Goal: Task Accomplishment & Management: Manage account settings

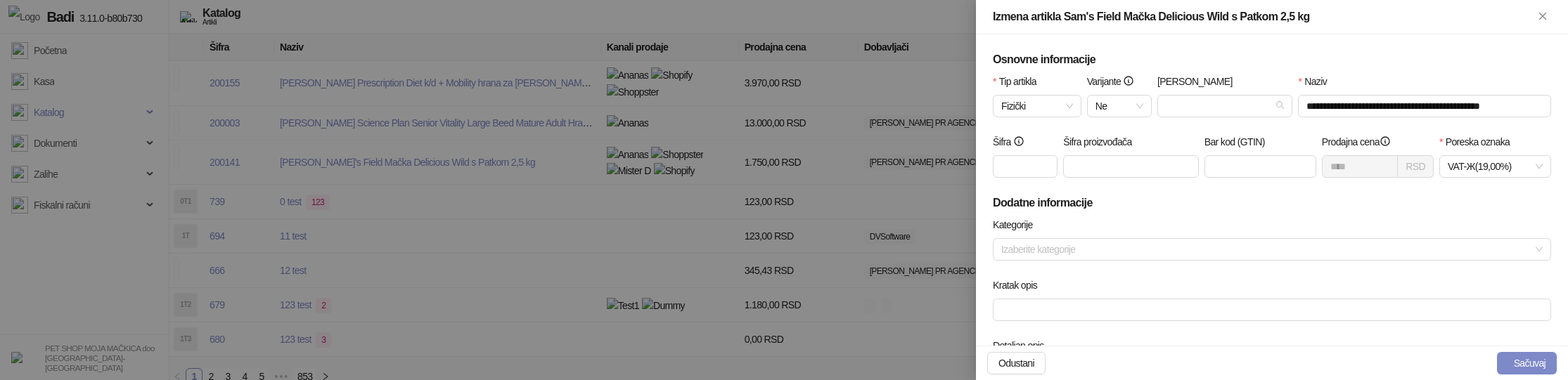
click at [626, 310] on div at bounding box center [784, 190] width 1568 height 380
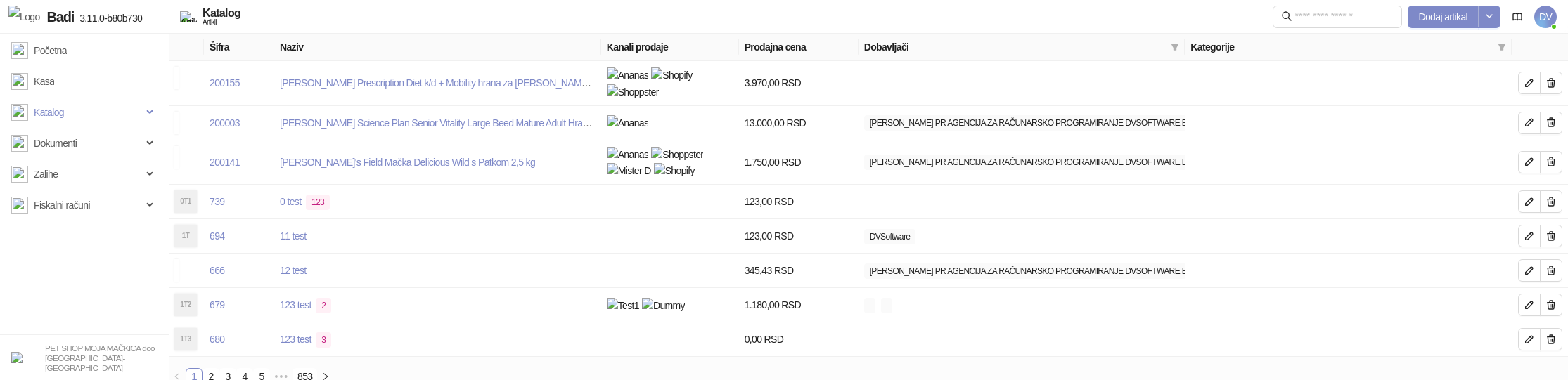
click at [1543, 18] on span "DV" at bounding box center [1545, 17] width 23 height 23
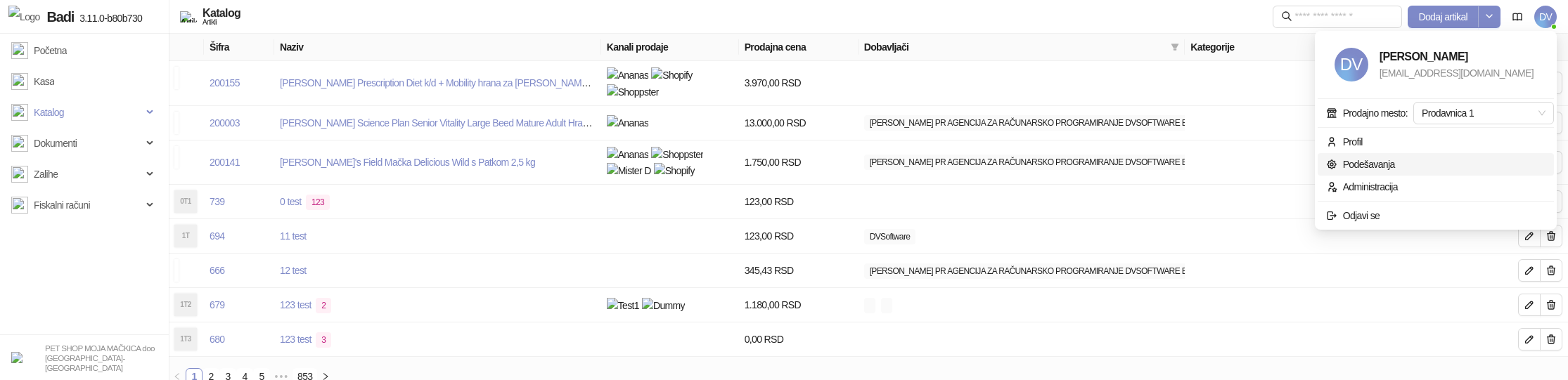
click at [1359, 167] on link "Podešavanja" at bounding box center [1360, 164] width 69 height 11
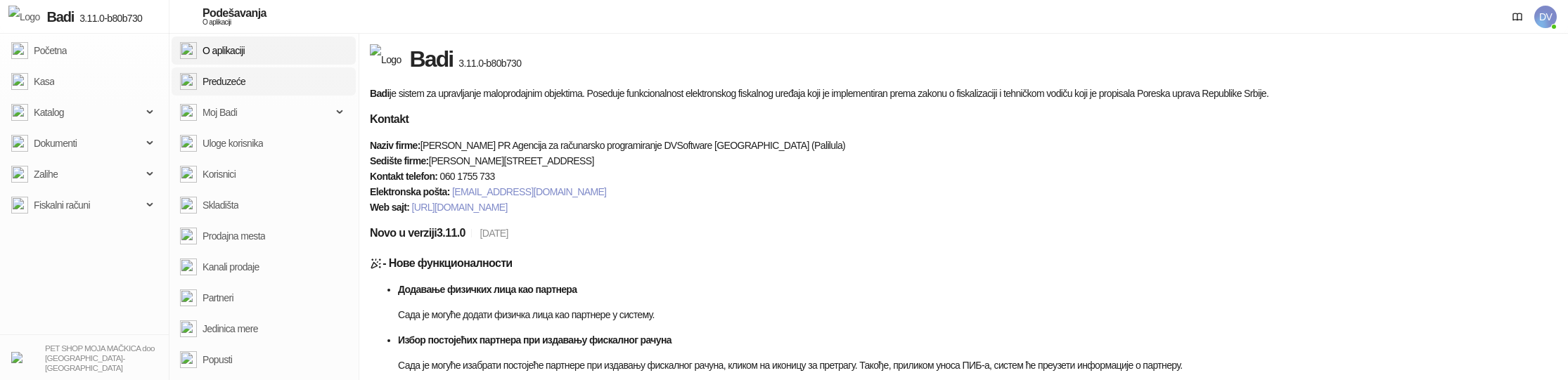
click at [245, 86] on link "Preduzeće" at bounding box center [213, 81] width 65 height 29
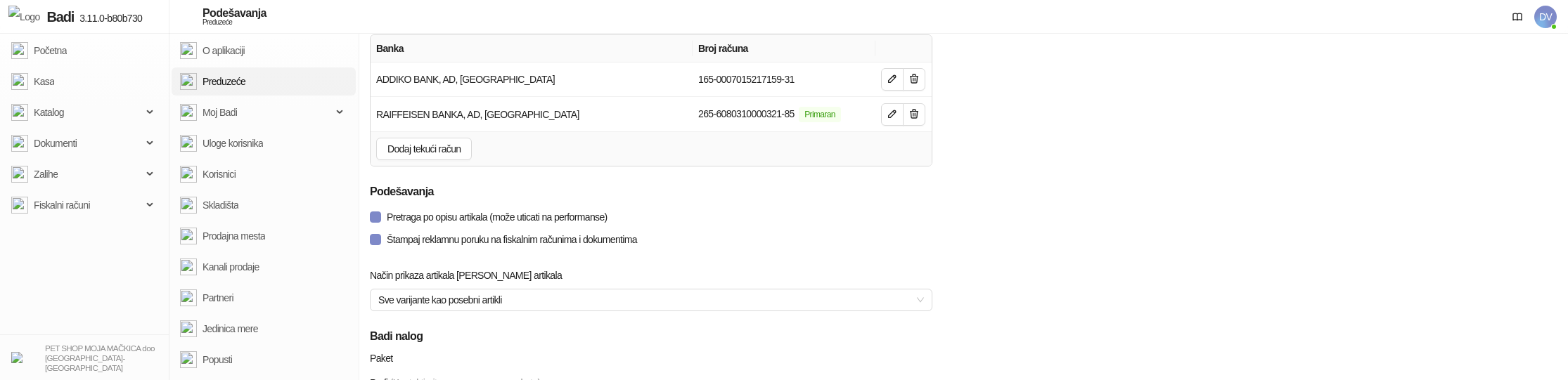
scroll to position [1642, 0]
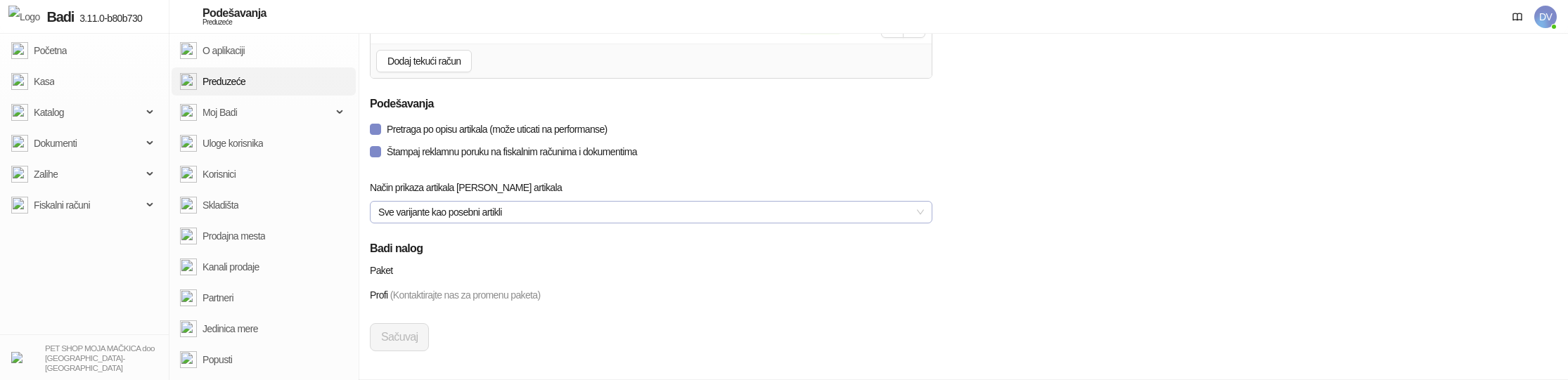
click at [564, 202] on span "Sve varijante kao posebni artikli" at bounding box center [651, 211] width 545 height 21
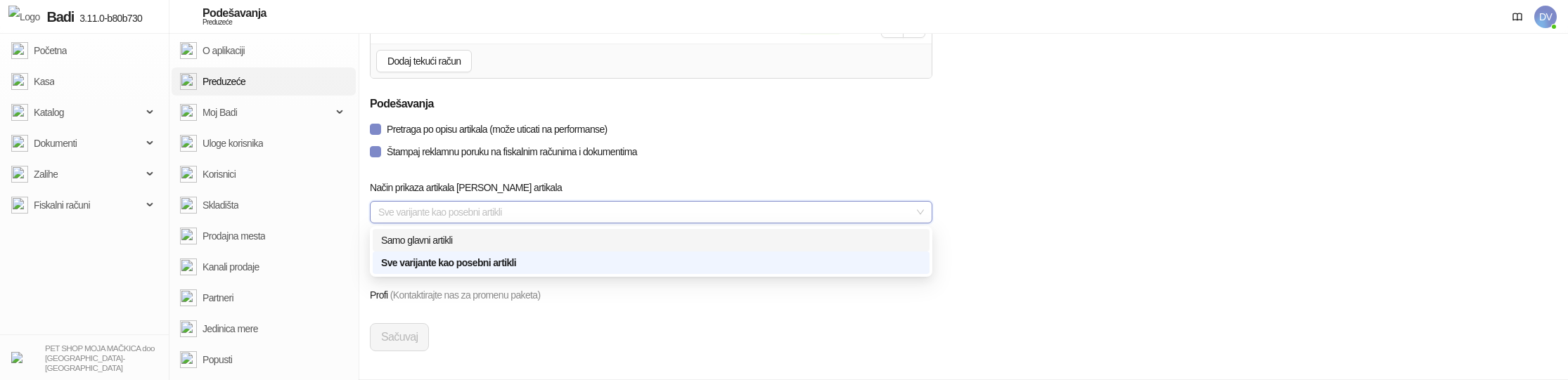
click at [539, 231] on div "Samo glavni artikli" at bounding box center [651, 240] width 557 height 23
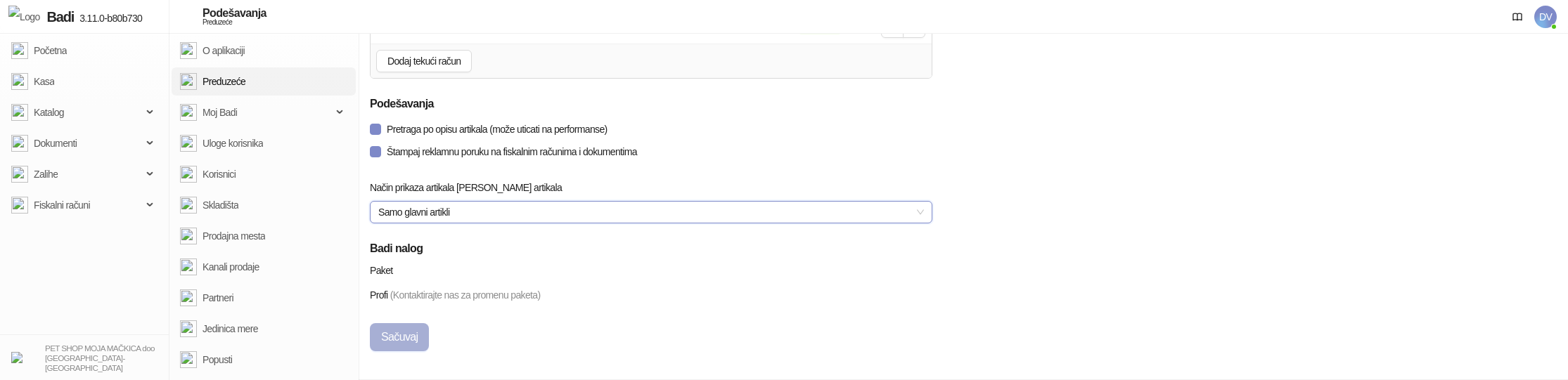
click at [414, 338] on button "Sačuvaj" at bounding box center [399, 337] width 59 height 29
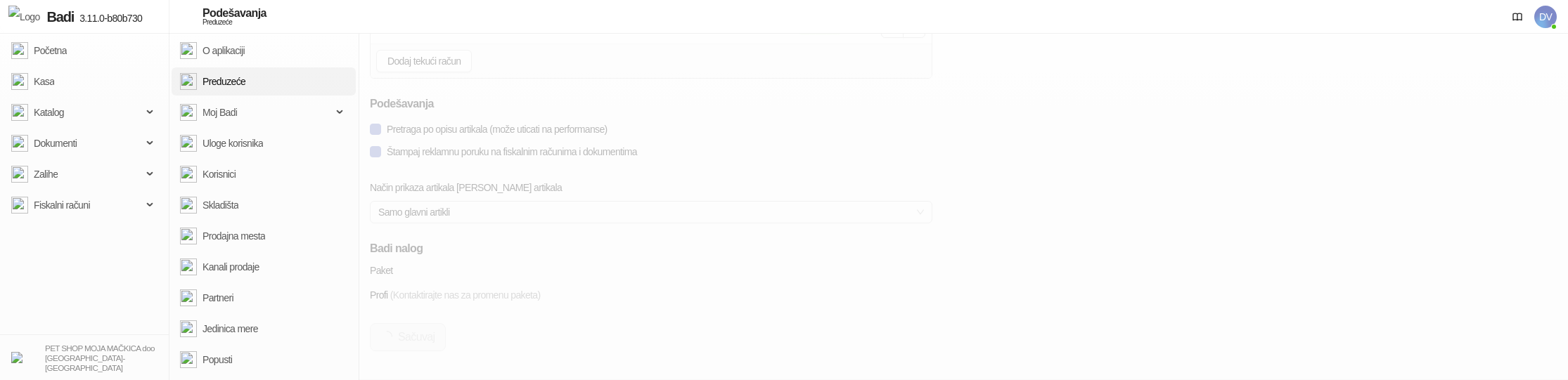
type input "**********"
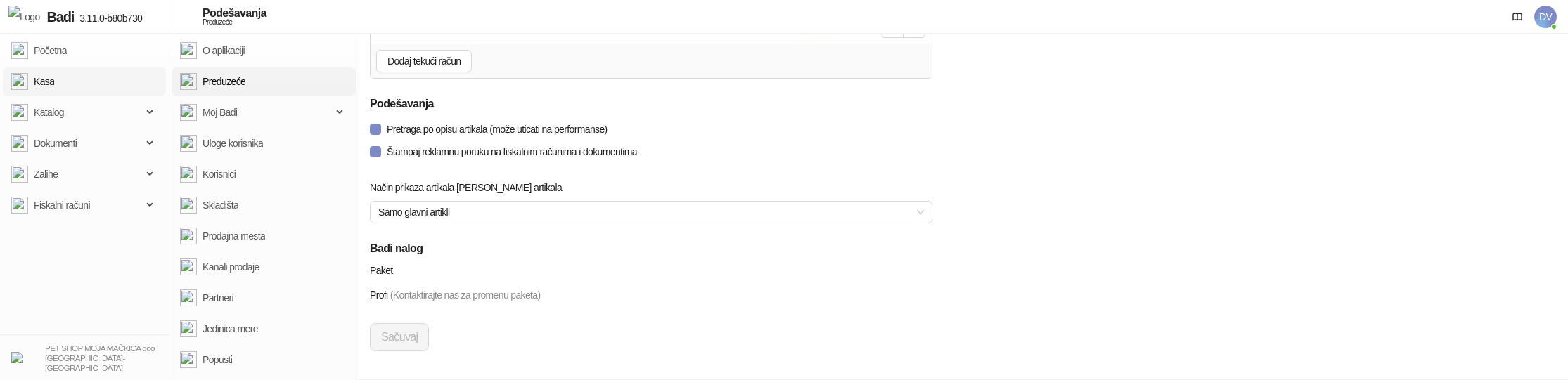
click at [55, 81] on link "Kasa" at bounding box center [32, 81] width 43 height 29
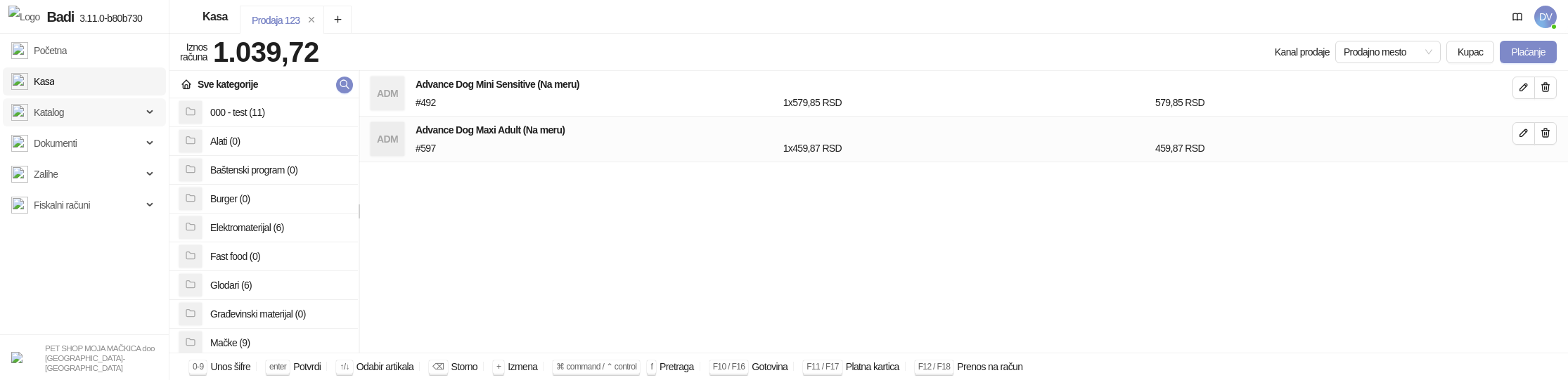
click at [86, 119] on span "Katalog" at bounding box center [76, 112] width 131 height 29
click at [60, 203] on link "Artikli" at bounding box center [39, 206] width 44 height 29
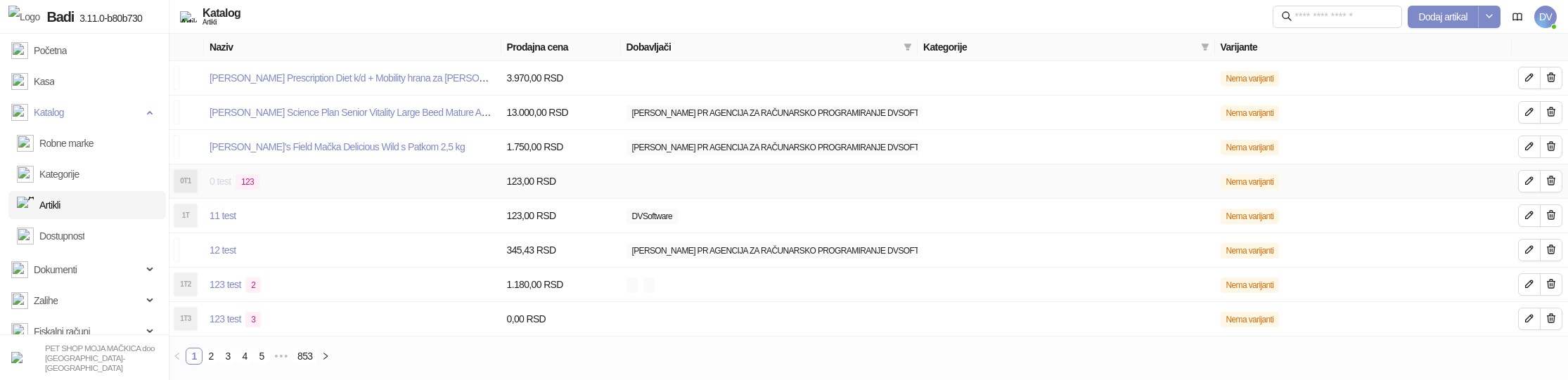
click at [220, 180] on link "0 test 123" at bounding box center [237, 180] width 55 height 11
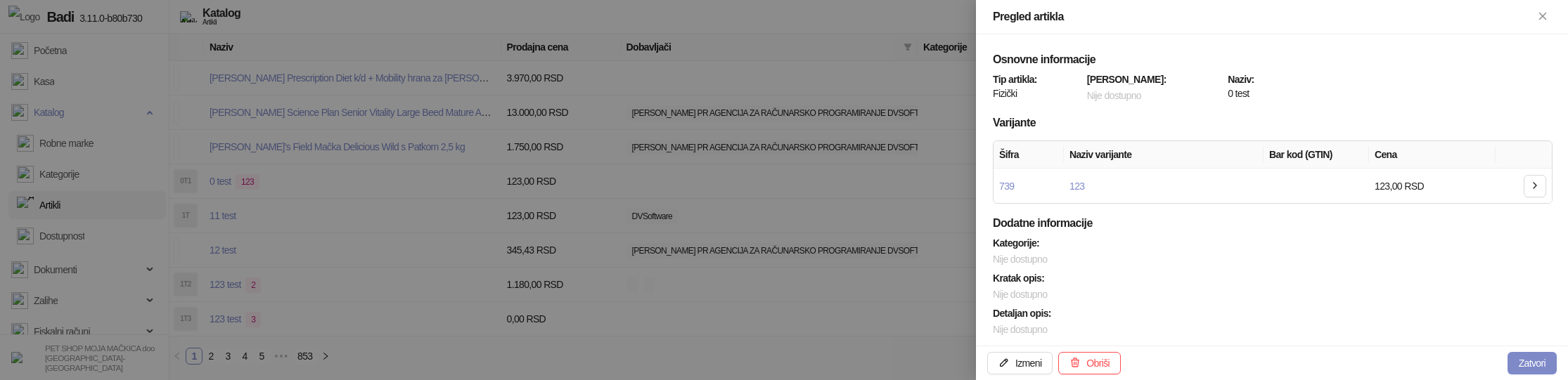
click at [280, 184] on div at bounding box center [784, 190] width 1568 height 380
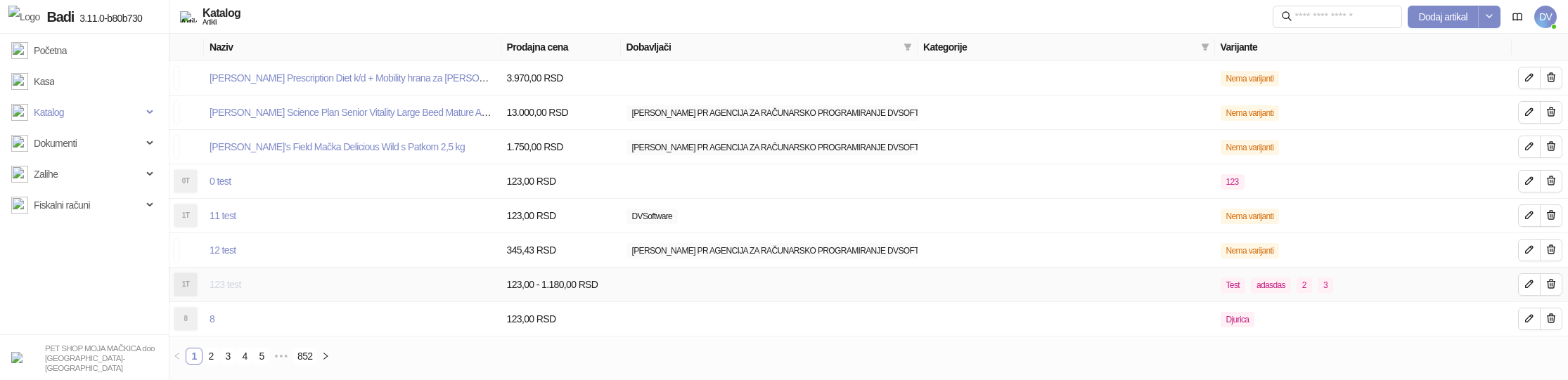
click at [232, 289] on link "123 test" at bounding box center [226, 284] width 32 height 11
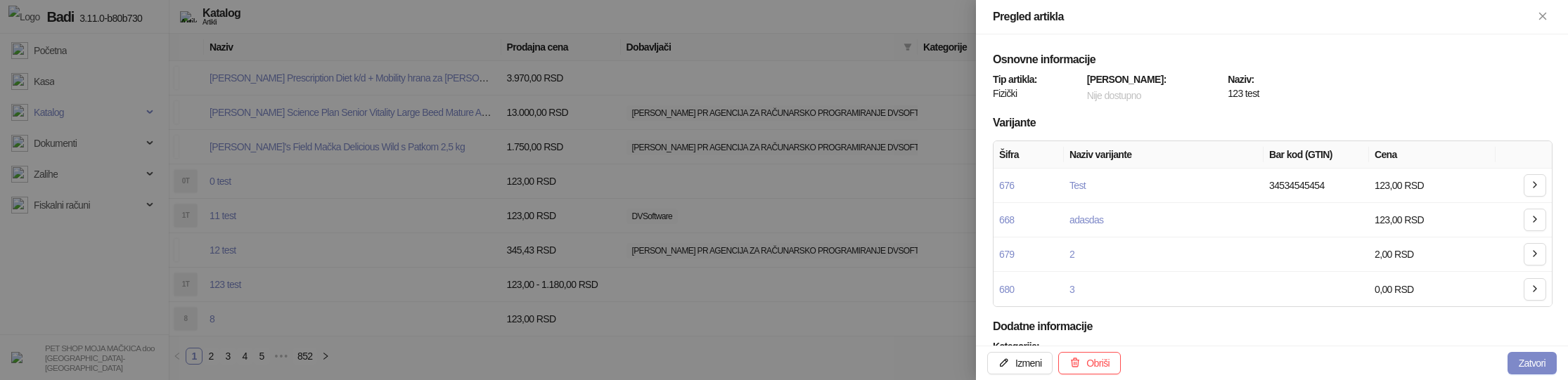
click at [406, 81] on div at bounding box center [784, 190] width 1568 height 380
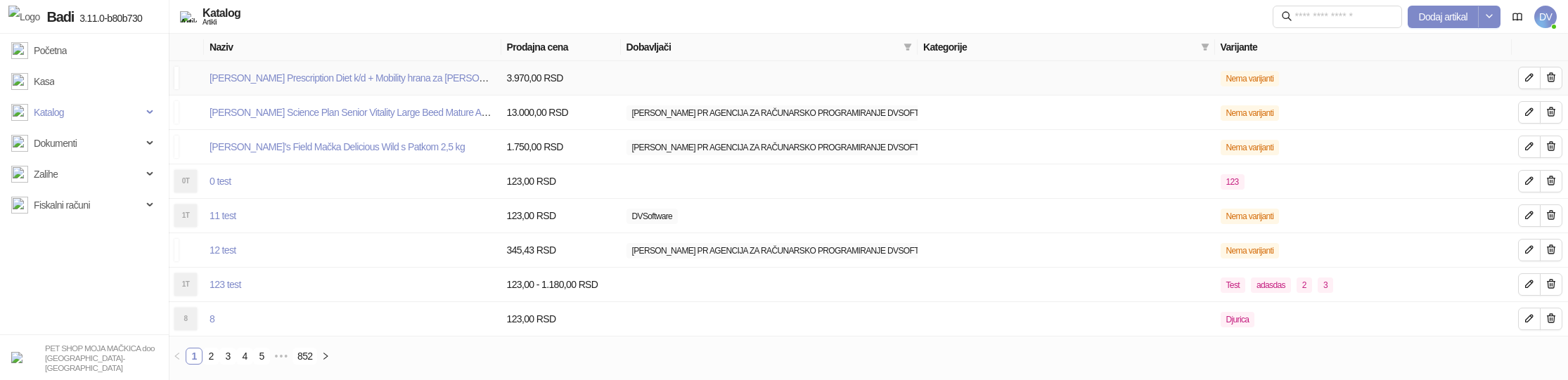
click at [411, 80] on link "[PERSON_NAME] Prescription Diet k/d + Mobility hrana za [PERSON_NAME] 1,5 kg" at bounding box center [378, 77] width 336 height 11
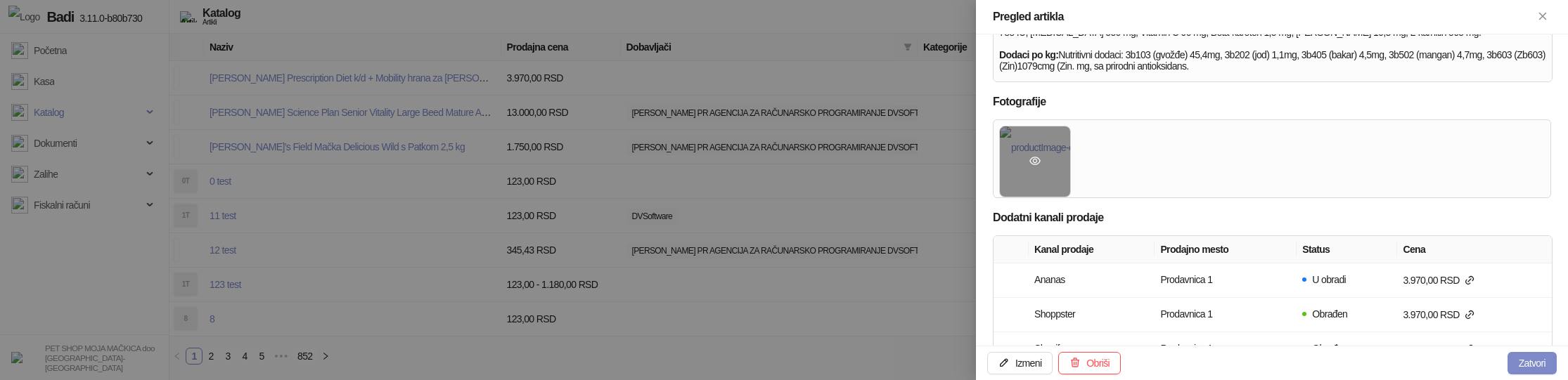
scroll to position [347, 0]
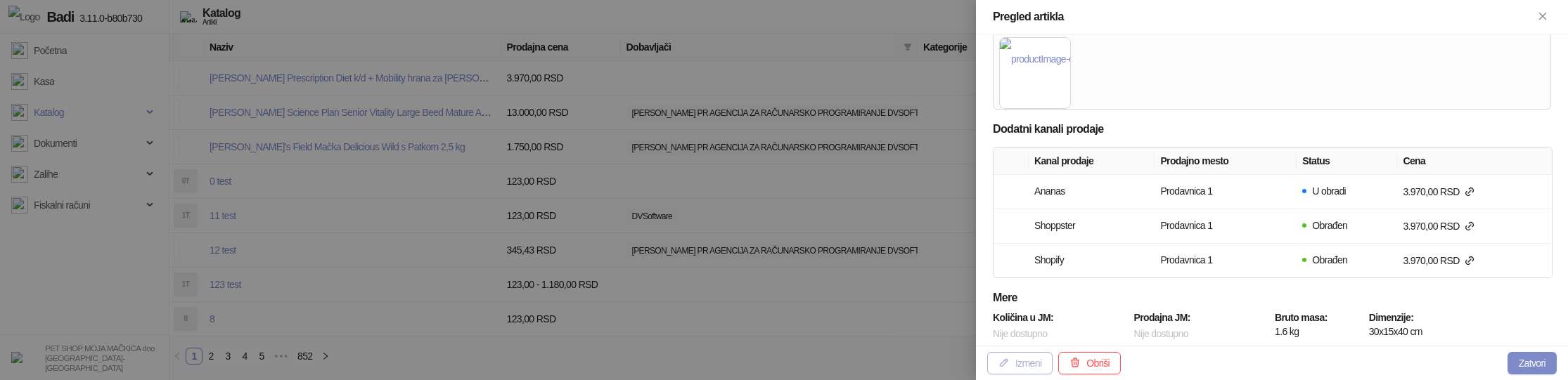
click at [1006, 357] on icon "button" at bounding box center [1003, 362] width 11 height 11
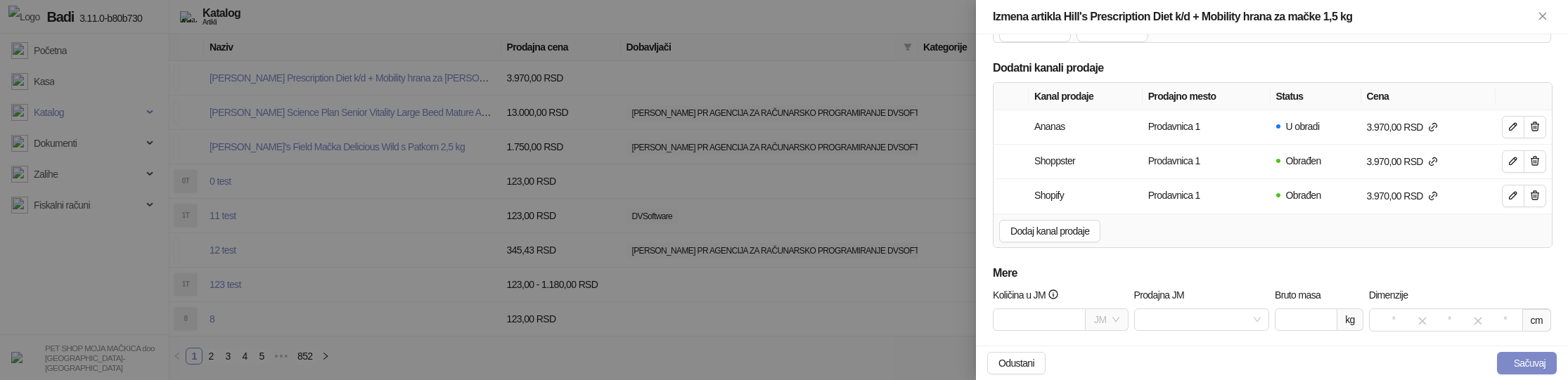
scroll to position [627, 0]
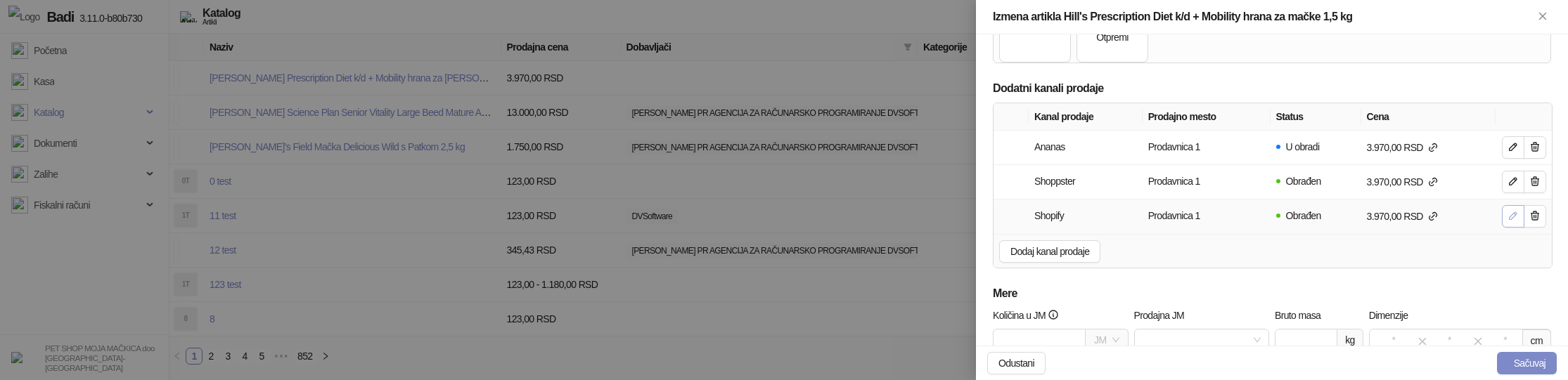
click at [1516, 211] on span "button" at bounding box center [1513, 216] width 11 height 13
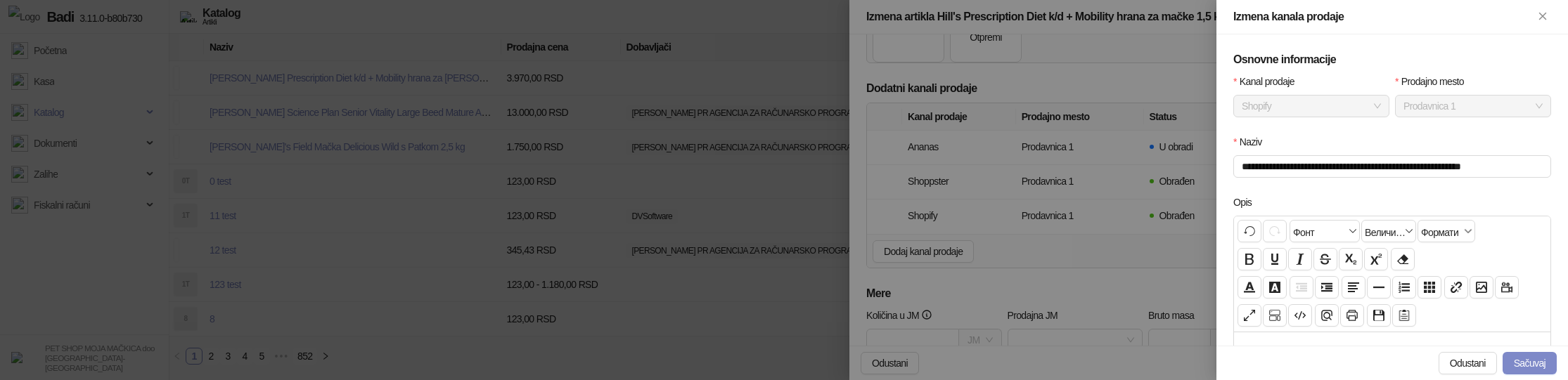
scroll to position [355, 0]
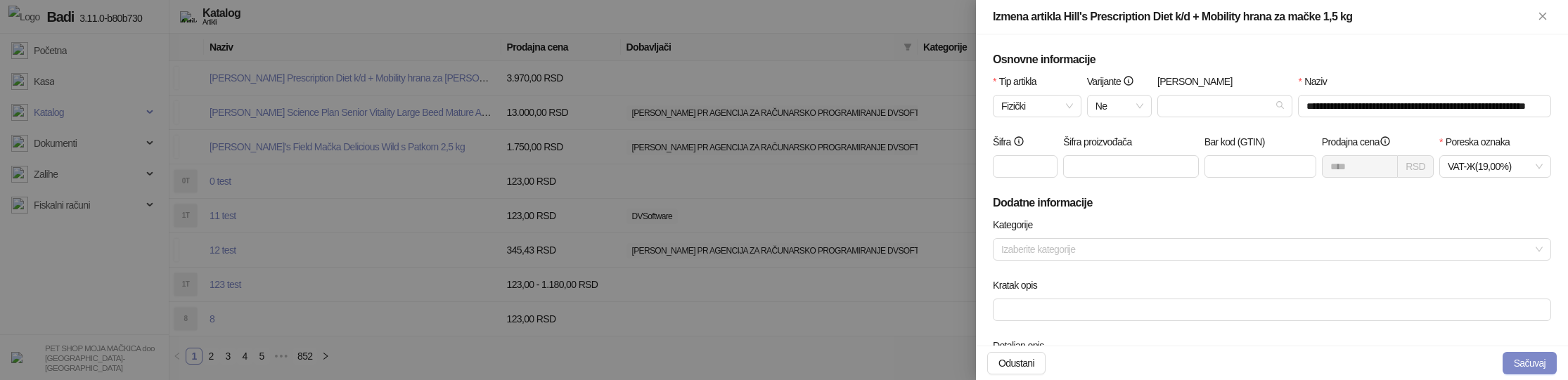
click at [733, 195] on div at bounding box center [784, 190] width 1568 height 380
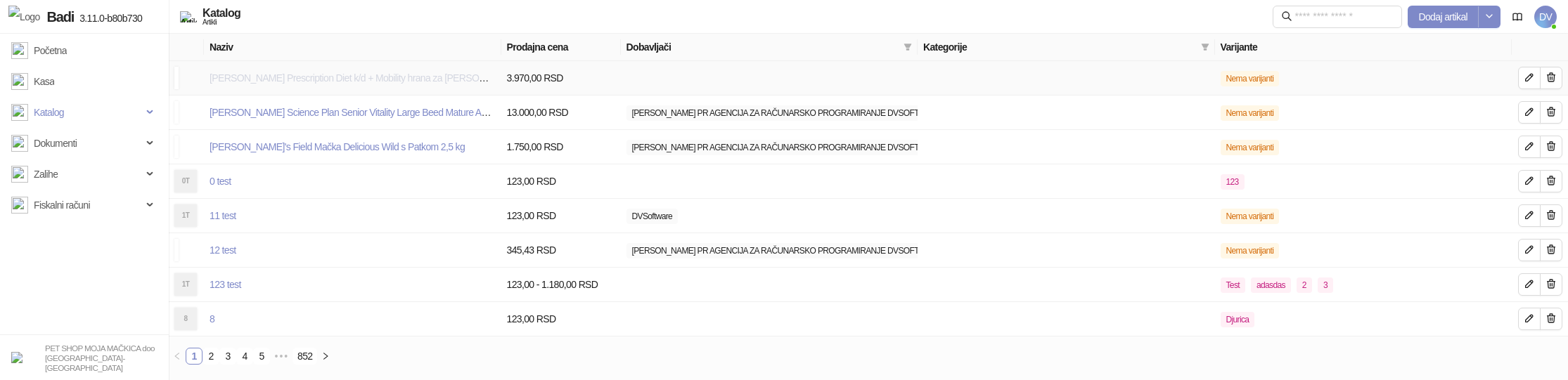
click at [387, 81] on link "[PERSON_NAME] Prescription Diet k/d + Mobility hrana za [PERSON_NAME] 1,5 kg" at bounding box center [378, 77] width 336 height 11
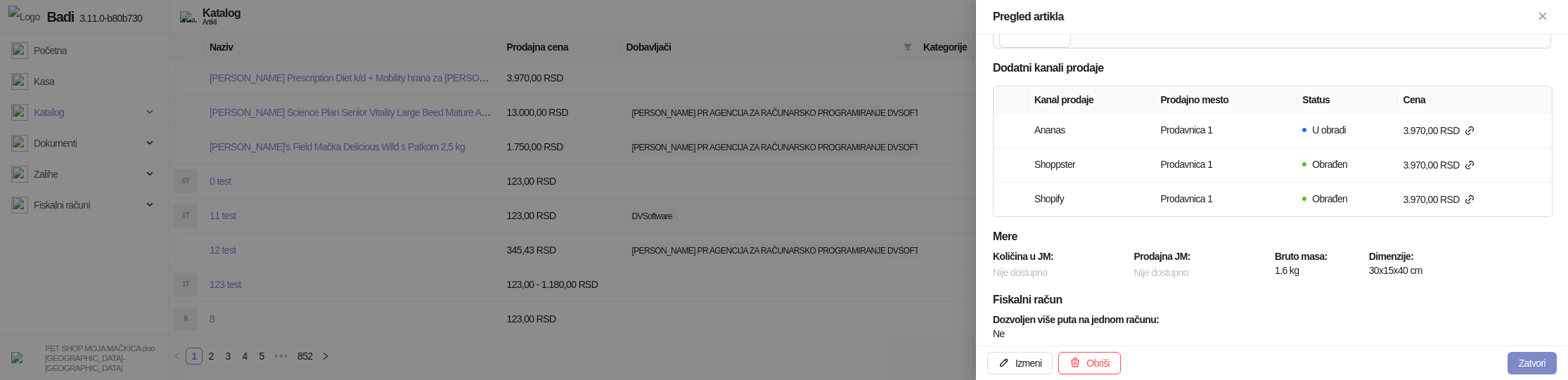
scroll to position [349, 0]
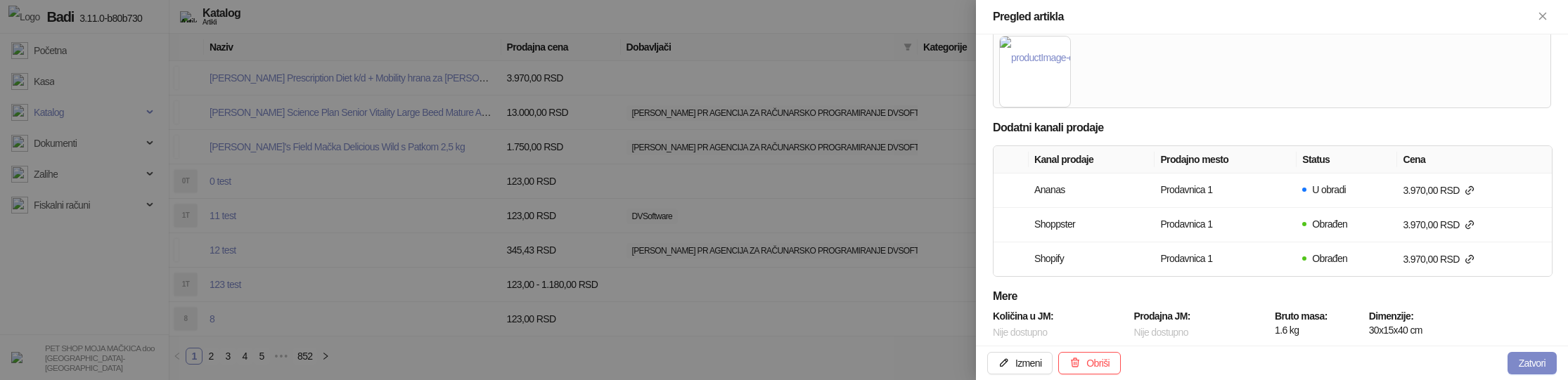
click at [617, 102] on div at bounding box center [784, 190] width 1568 height 380
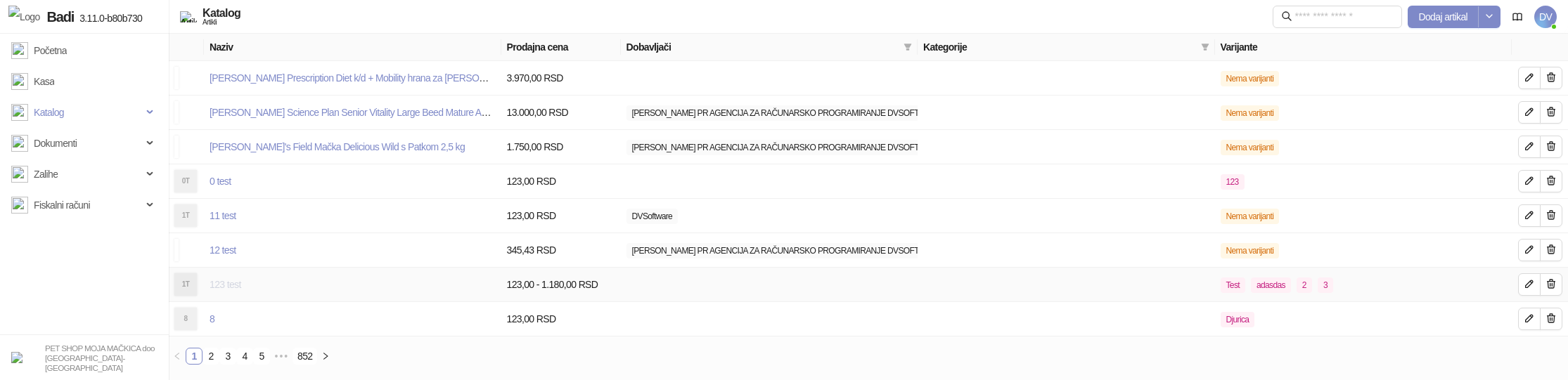
click at [230, 281] on link "123 test" at bounding box center [226, 284] width 32 height 11
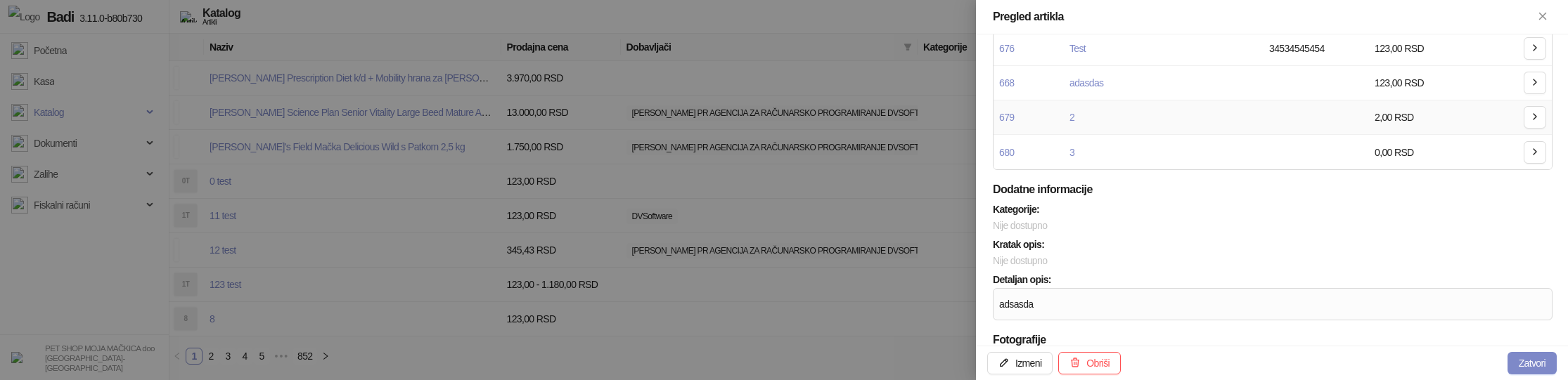
scroll to position [200, 0]
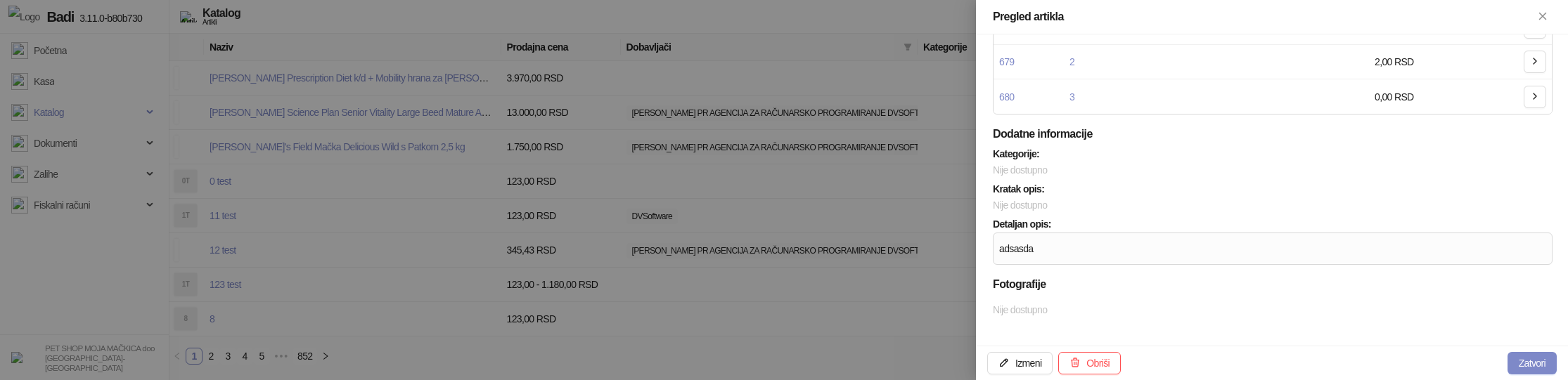
click at [1018, 351] on div "Izmeni Obriši Zatvori" at bounding box center [1272, 362] width 592 height 34
click at [1018, 362] on button "Izmeni" at bounding box center [1020, 363] width 65 height 23
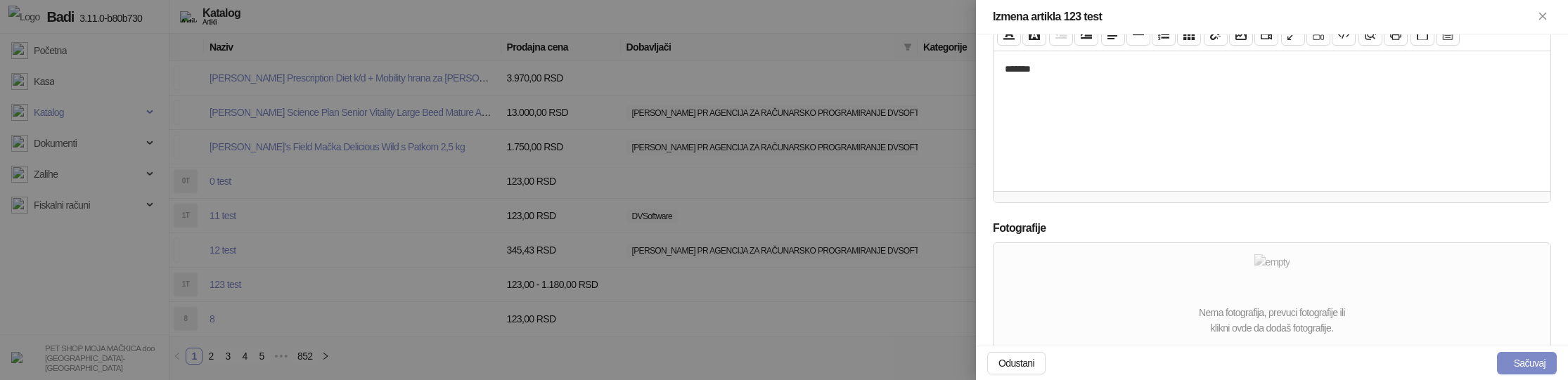
scroll to position [577, 0]
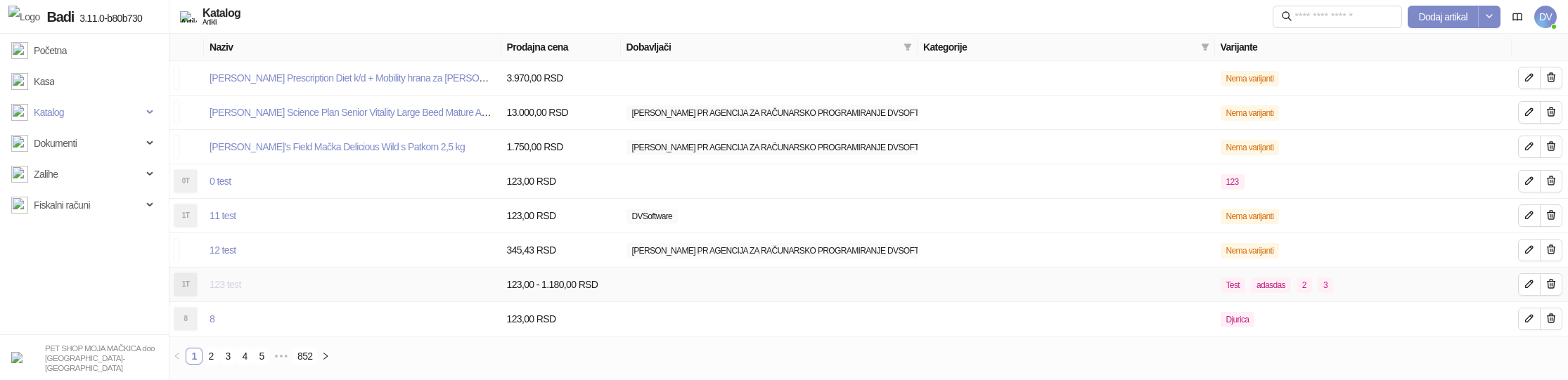
click at [225, 289] on link "123 test" at bounding box center [226, 284] width 32 height 11
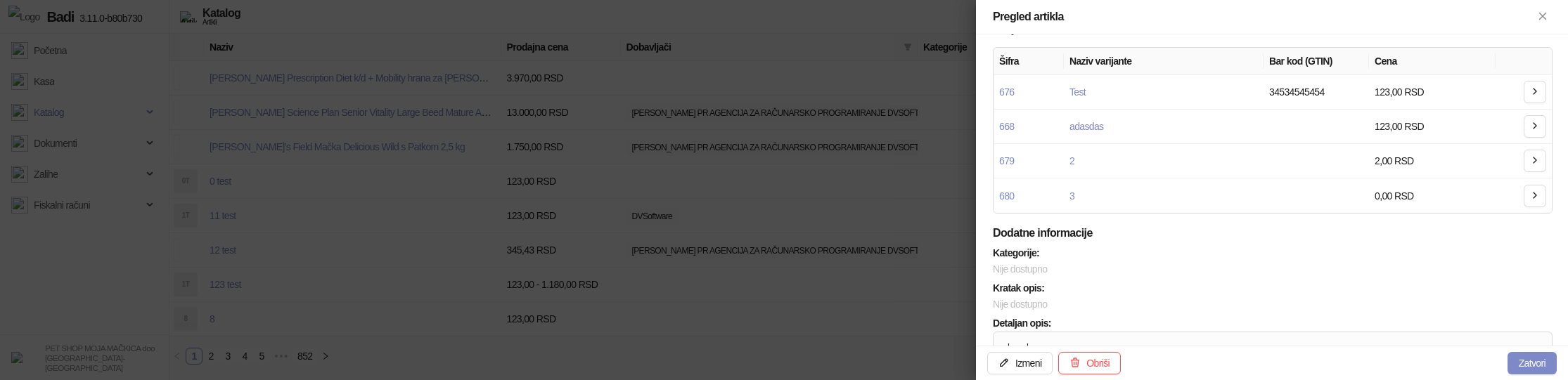
scroll to position [48, 0]
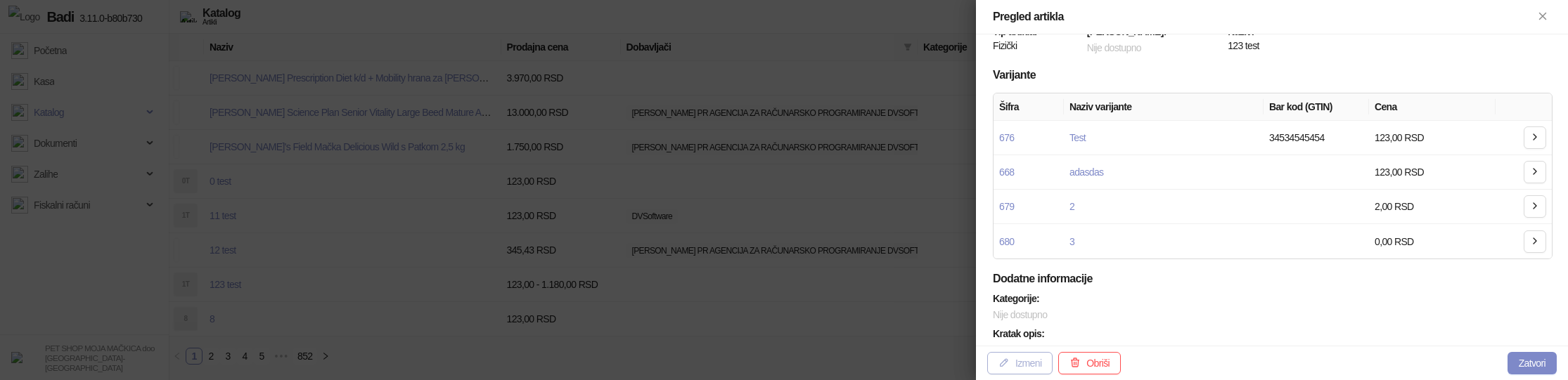
click at [1023, 362] on button "Izmeni" at bounding box center [1020, 363] width 65 height 23
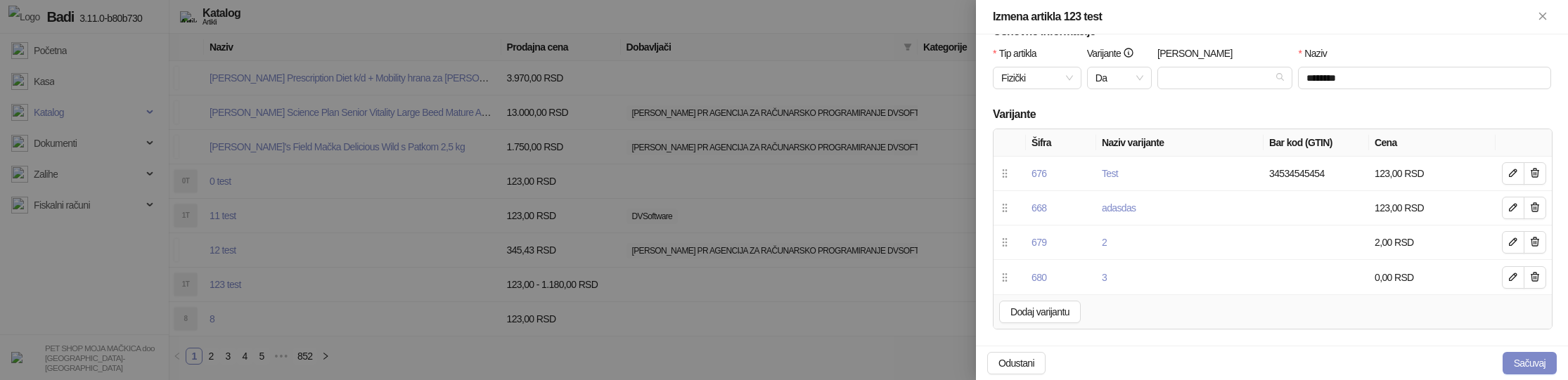
scroll to position [22, 0]
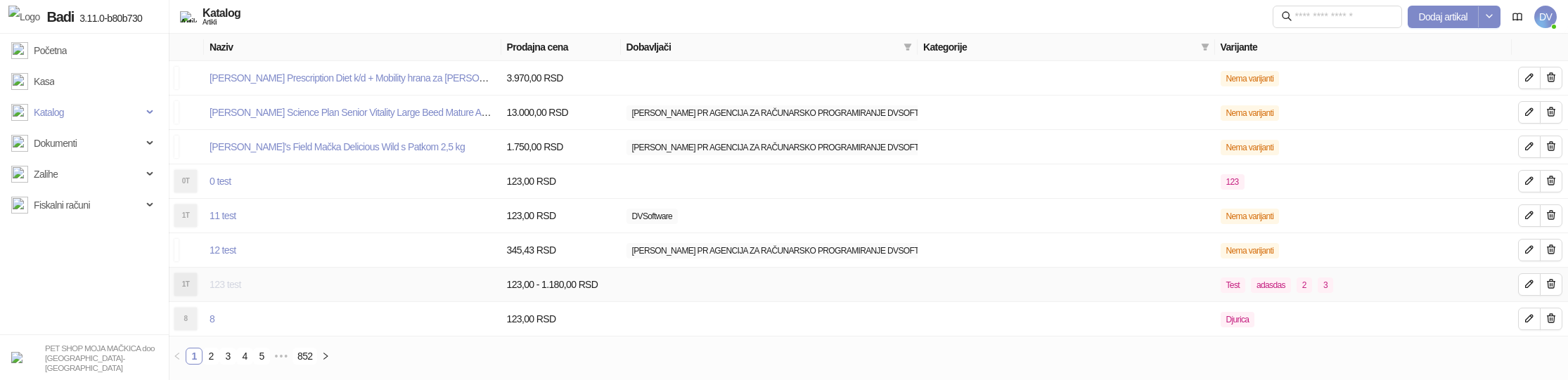
click at [228, 284] on link "123 test" at bounding box center [226, 284] width 32 height 11
click at [211, 289] on link "123 test" at bounding box center [226, 284] width 32 height 11
click at [216, 319] on td "8" at bounding box center [352, 319] width 297 height 34
click at [223, 289] on link "123 test" at bounding box center [226, 284] width 32 height 11
click at [223, 213] on link "11 test" at bounding box center [223, 216] width 27 height 11
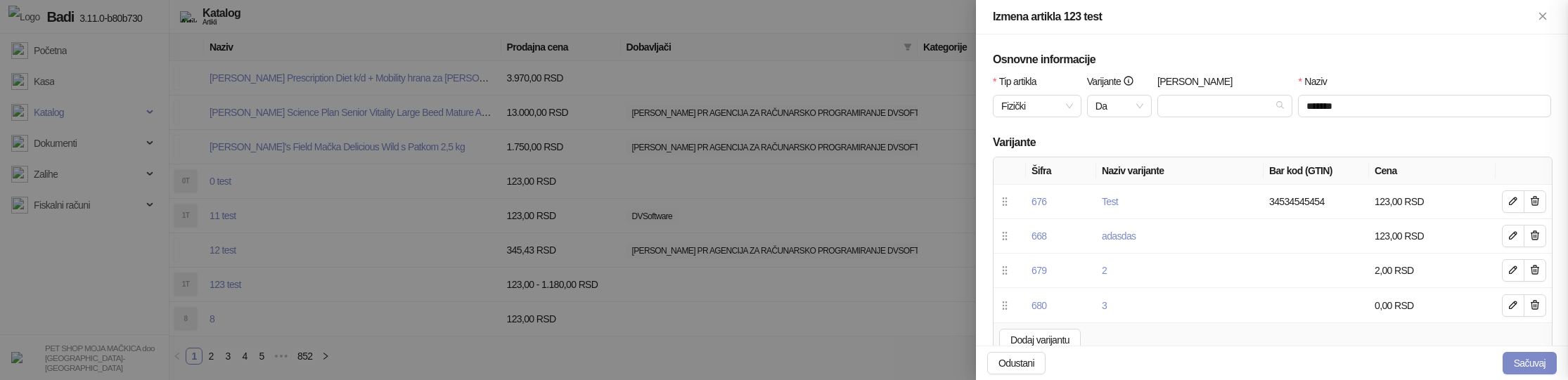
type input "********"
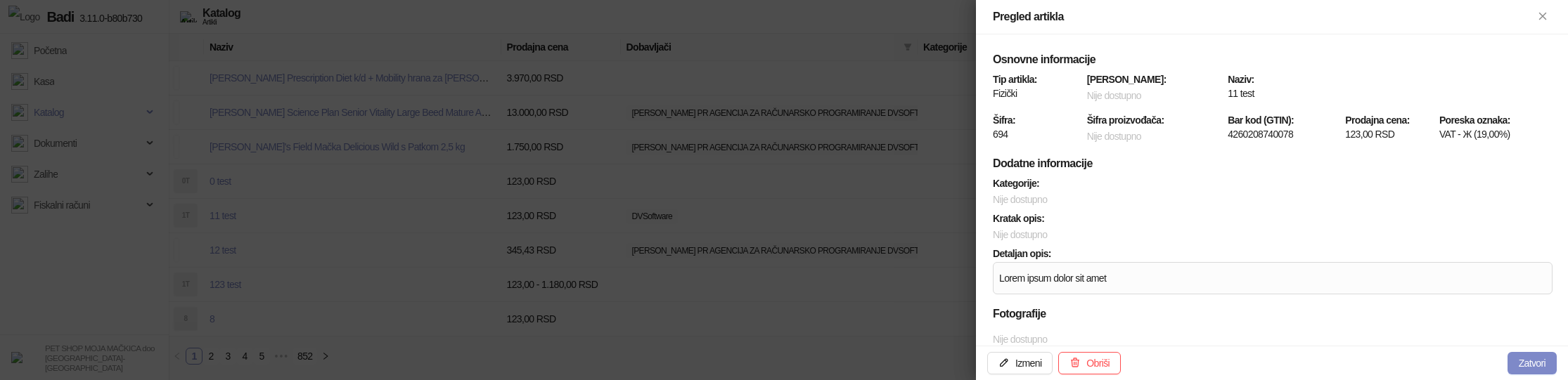
click at [265, 221] on div at bounding box center [784, 190] width 1568 height 380
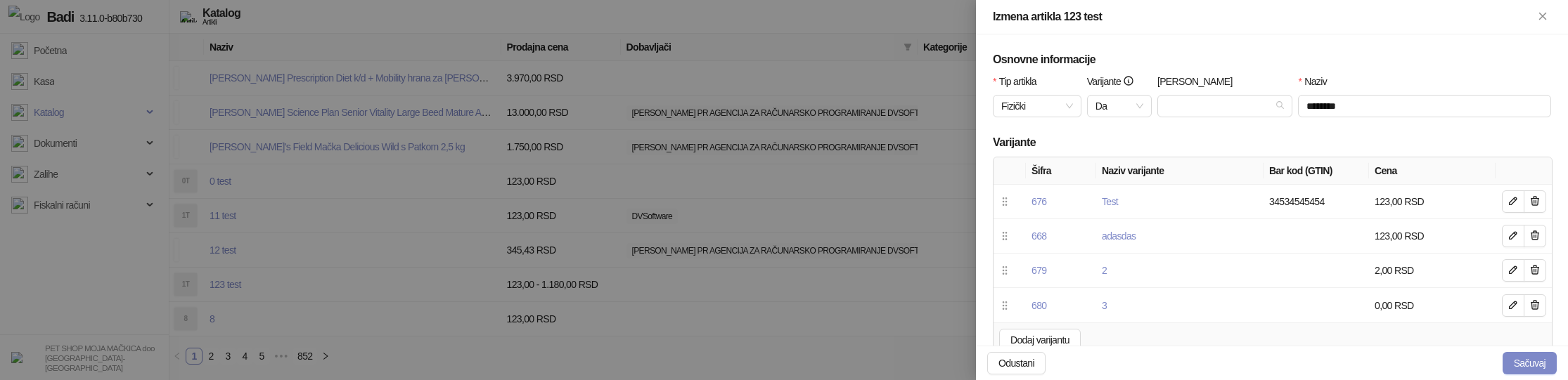
click at [263, 266] on div at bounding box center [784, 190] width 1568 height 380
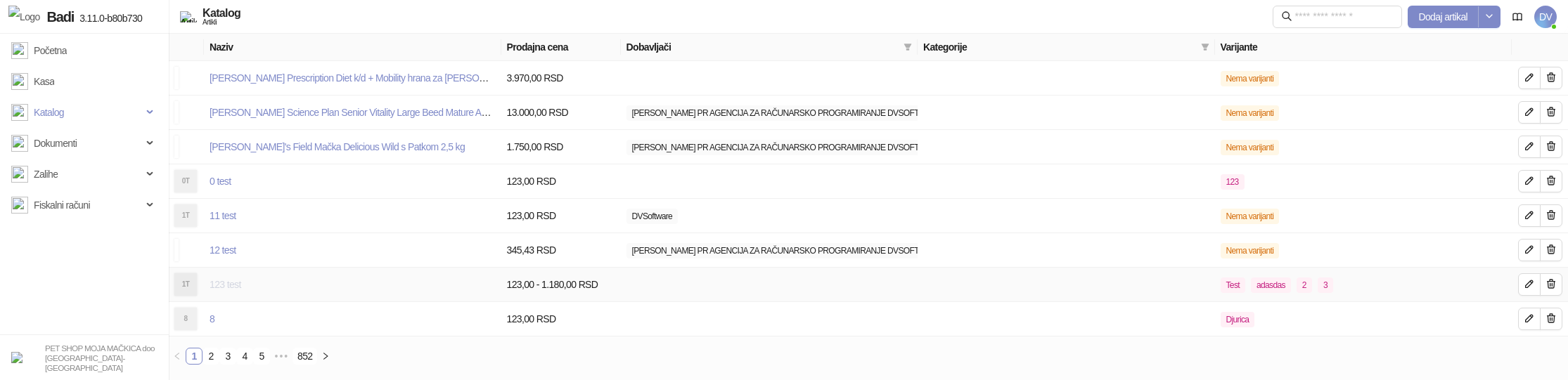
click at [228, 280] on link "123 test" at bounding box center [226, 284] width 32 height 11
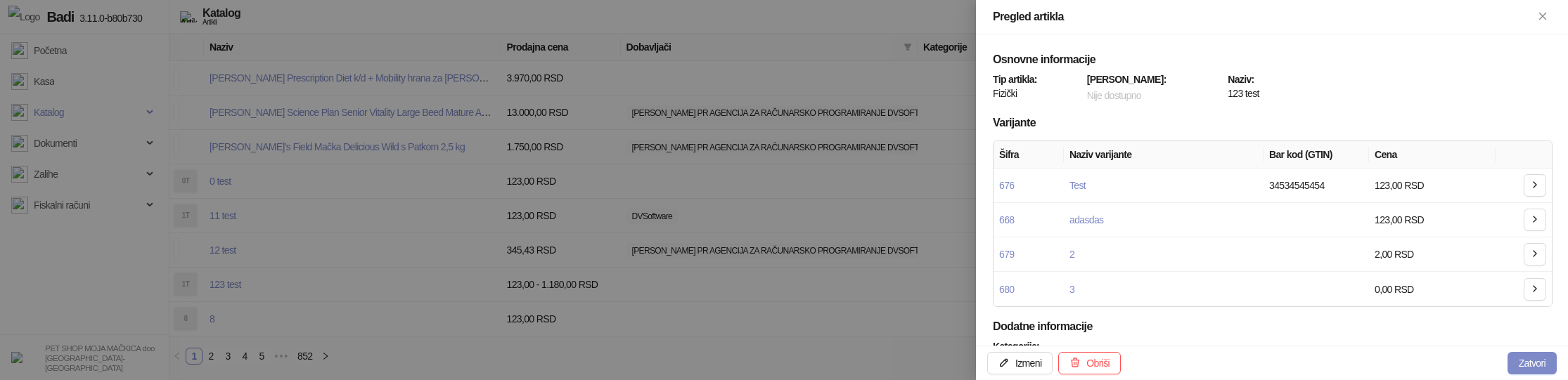
click at [259, 270] on div at bounding box center [784, 190] width 1568 height 380
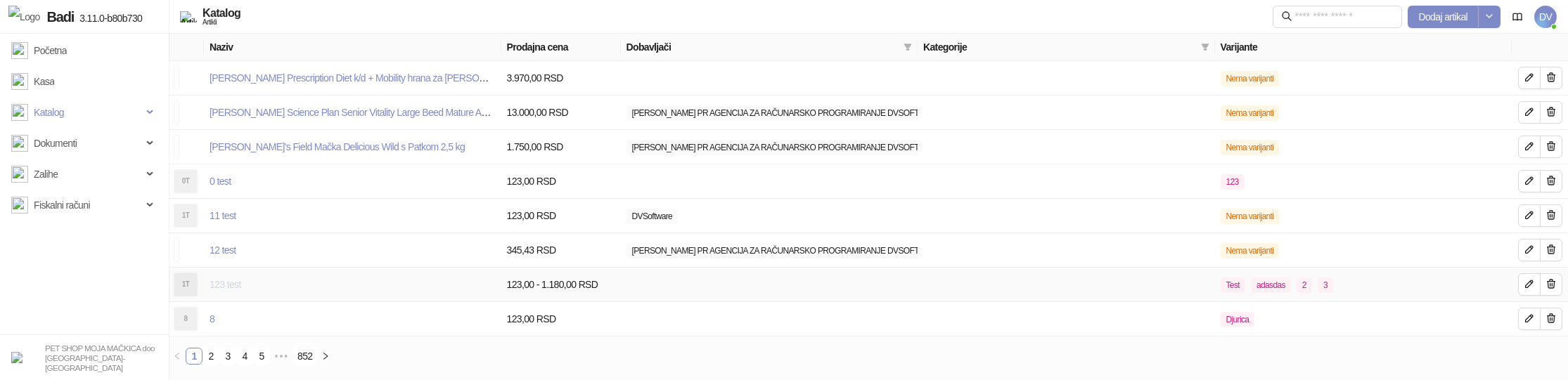
click at [224, 280] on link "123 test" at bounding box center [226, 284] width 32 height 11
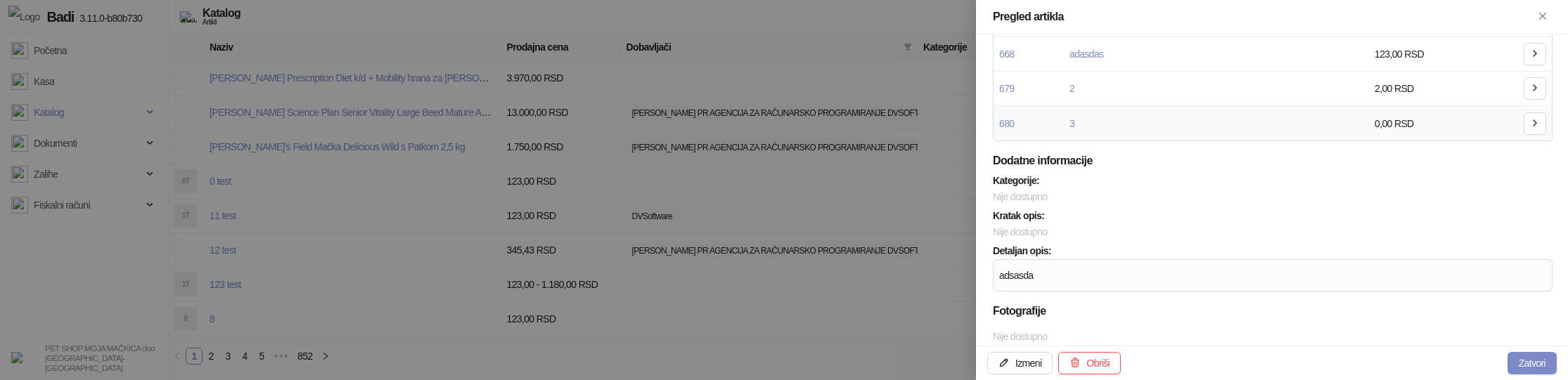
scroll to position [200, 0]
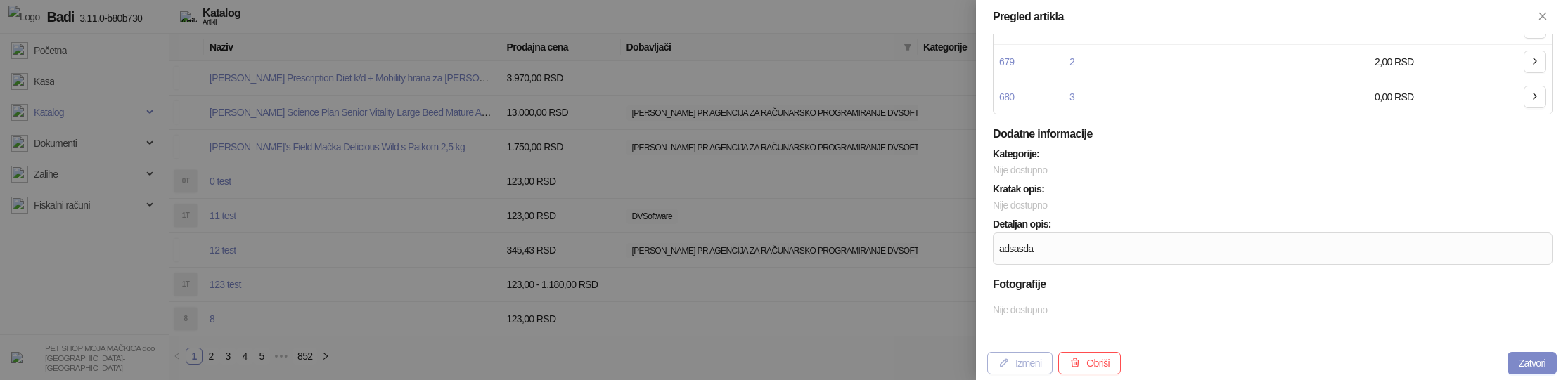
click at [1026, 362] on button "Izmeni" at bounding box center [1020, 363] width 65 height 23
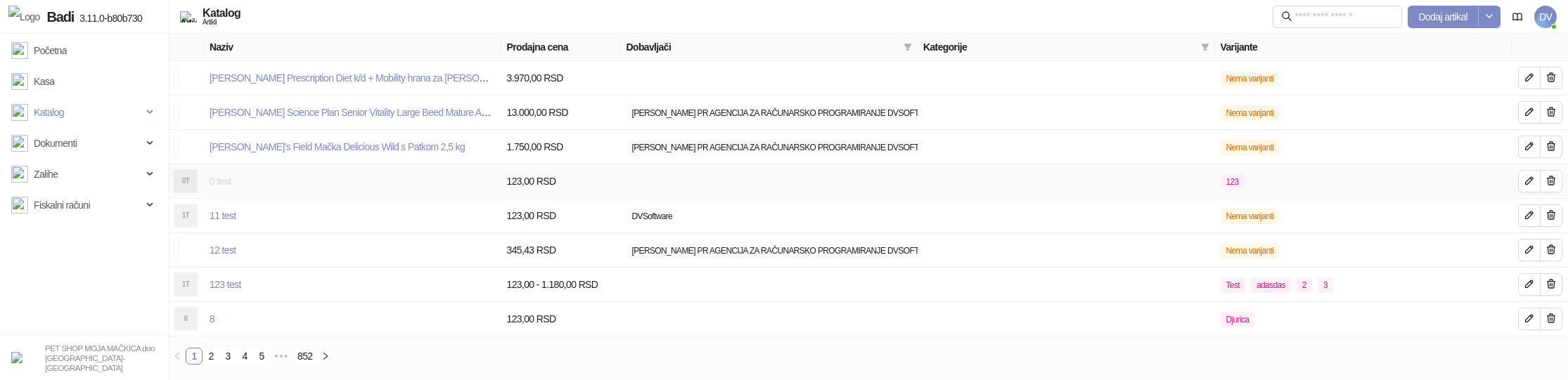
click at [224, 181] on link "0 test" at bounding box center [220, 180] width 21 height 11
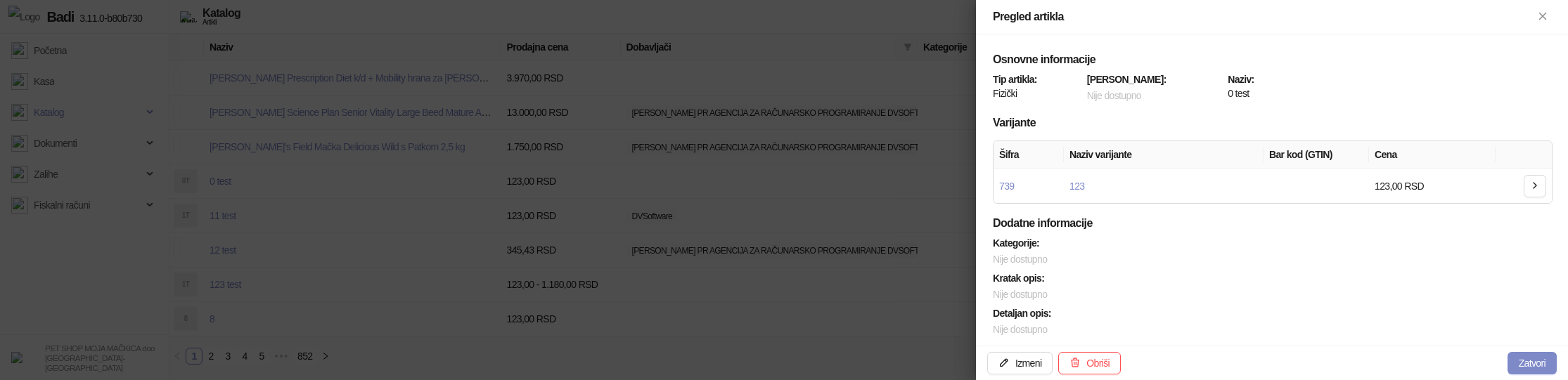
type input "********"
click at [876, 279] on div at bounding box center [784, 190] width 1568 height 380
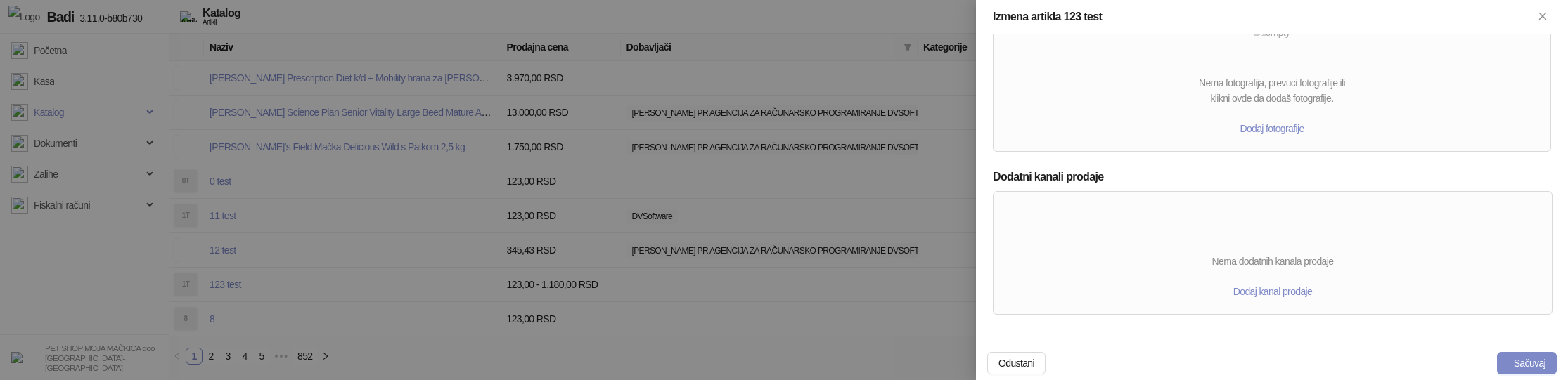
scroll to position [781, 0]
click at [1248, 289] on span "Dodaj kanal prodaje" at bounding box center [1273, 289] width 79 height 11
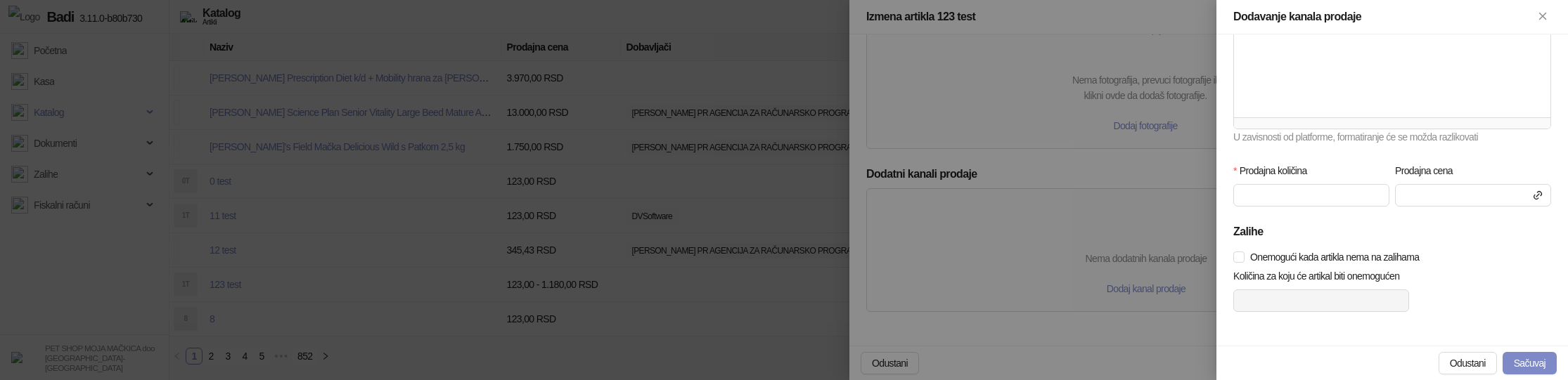
scroll to position [0, 0]
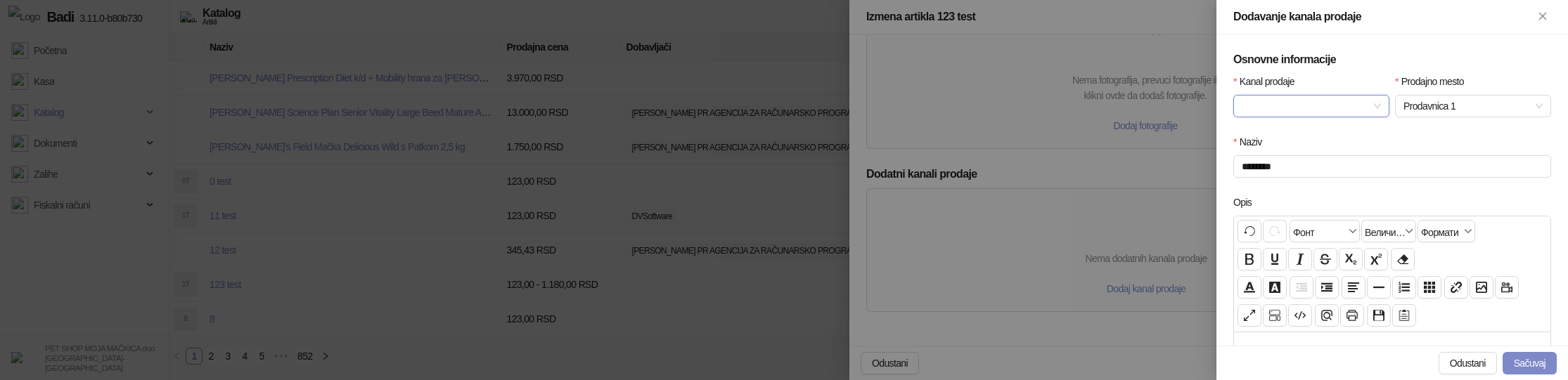
click at [1378, 102] on span at bounding box center [1311, 106] width 139 height 21
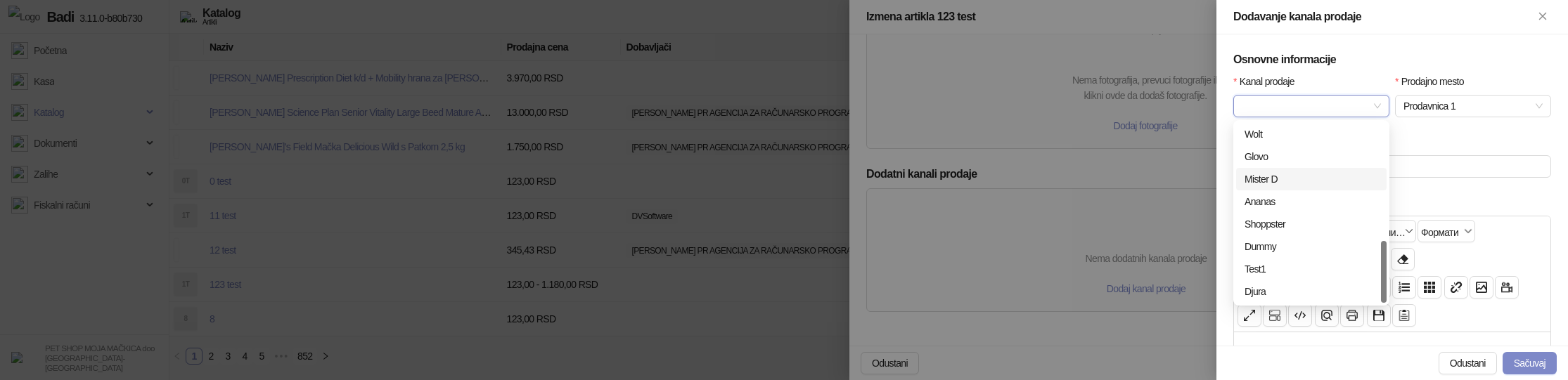
scroll to position [23, 0]
click at [1285, 289] on div "Shopify" at bounding box center [1310, 292] width 133 height 15
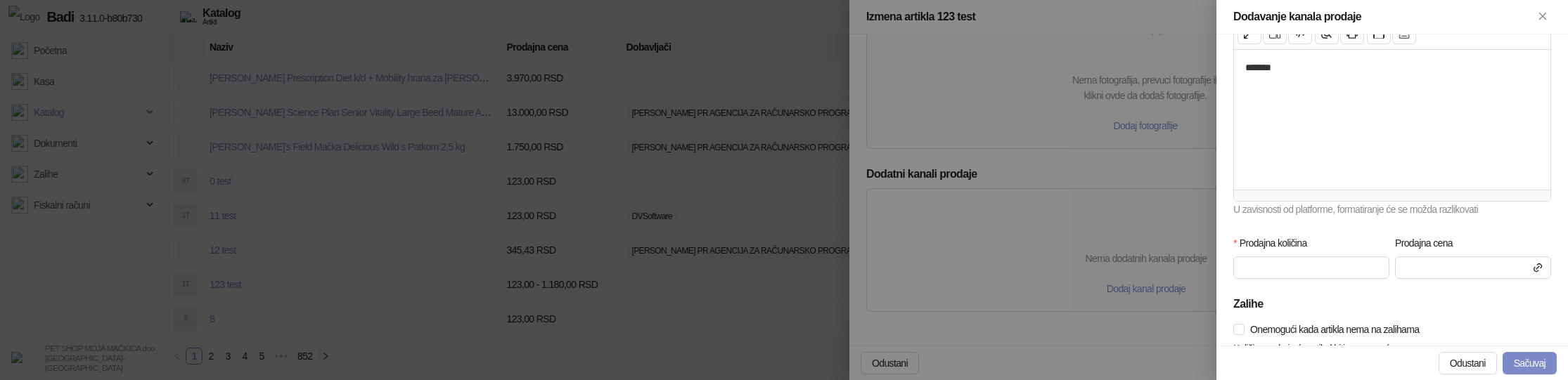
scroll to position [355, 0]
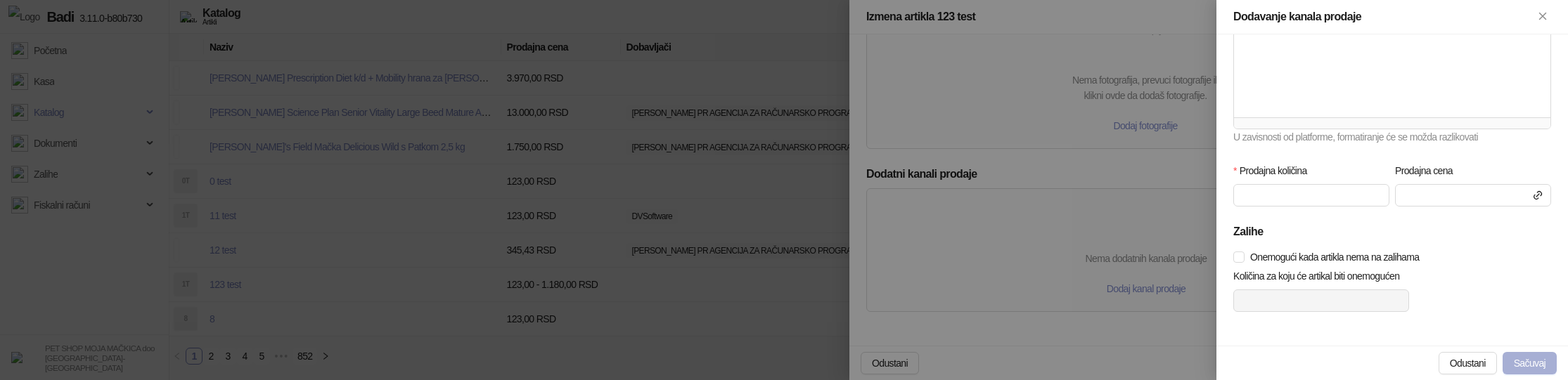
click at [1513, 365] on button "Sačuvaj" at bounding box center [1529, 363] width 55 height 23
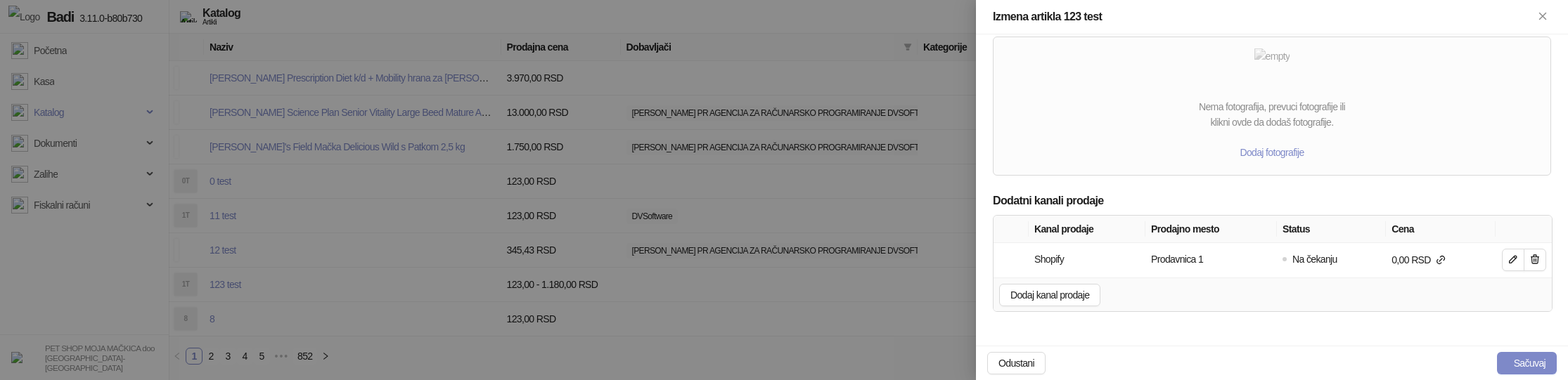
scroll to position [754, 0]
click at [1519, 362] on button "Sačuvaj" at bounding box center [1526, 363] width 60 height 23
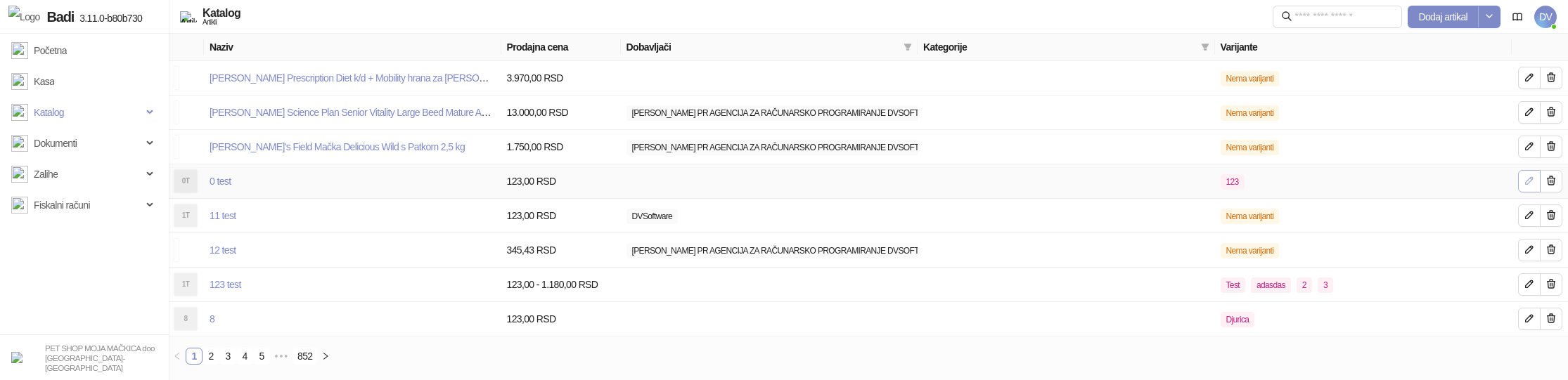
click at [1529, 177] on icon "button" at bounding box center [1529, 180] width 11 height 11
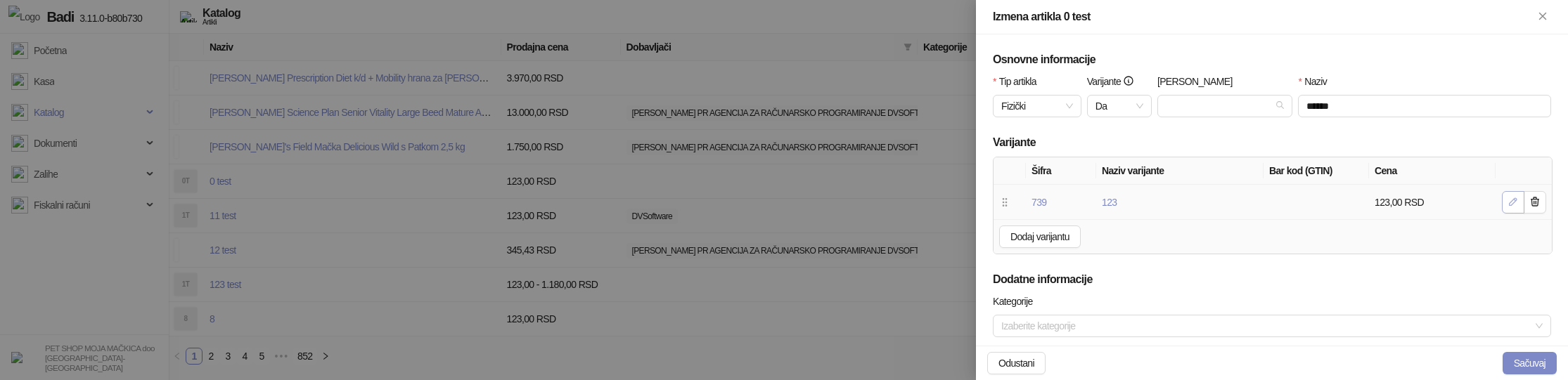
click at [1510, 201] on icon "button" at bounding box center [1513, 201] width 11 height 11
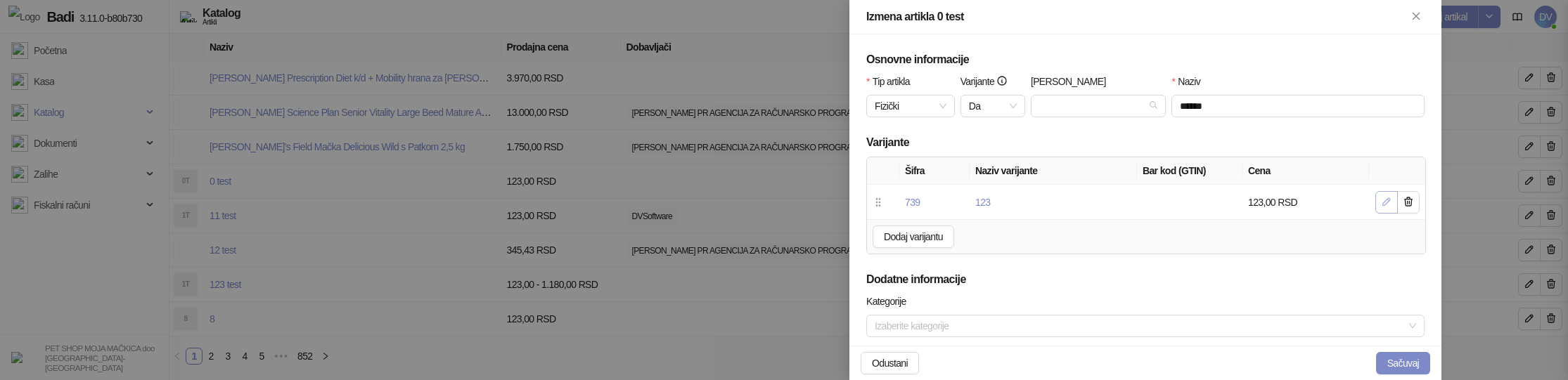
type input "***"
type input "******"
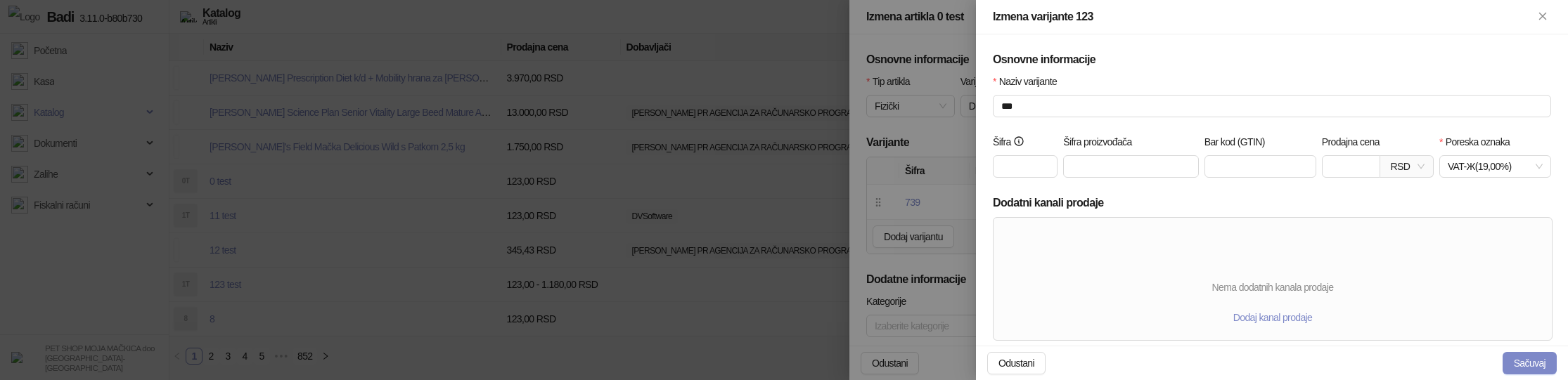
click at [911, 175] on div at bounding box center [784, 190] width 1568 height 380
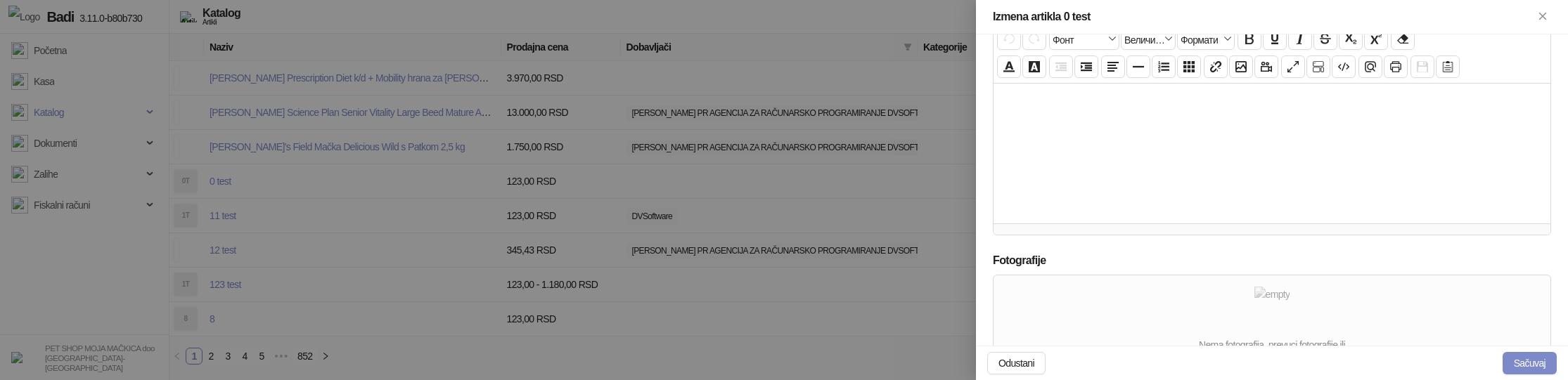
scroll to position [678, 0]
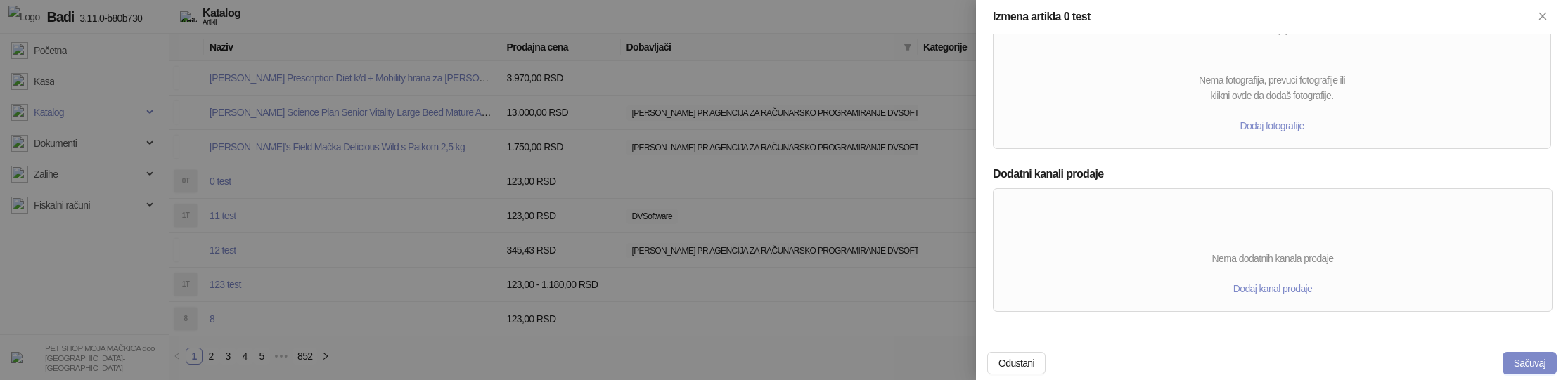
click at [618, 214] on div at bounding box center [784, 190] width 1568 height 380
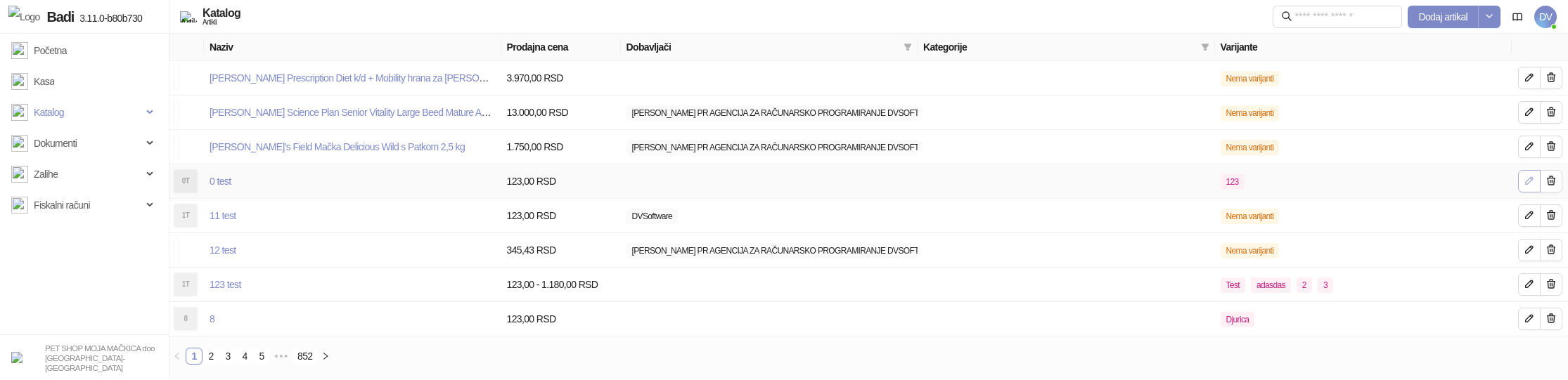
click at [1524, 183] on icon "button" at bounding box center [1529, 180] width 11 height 11
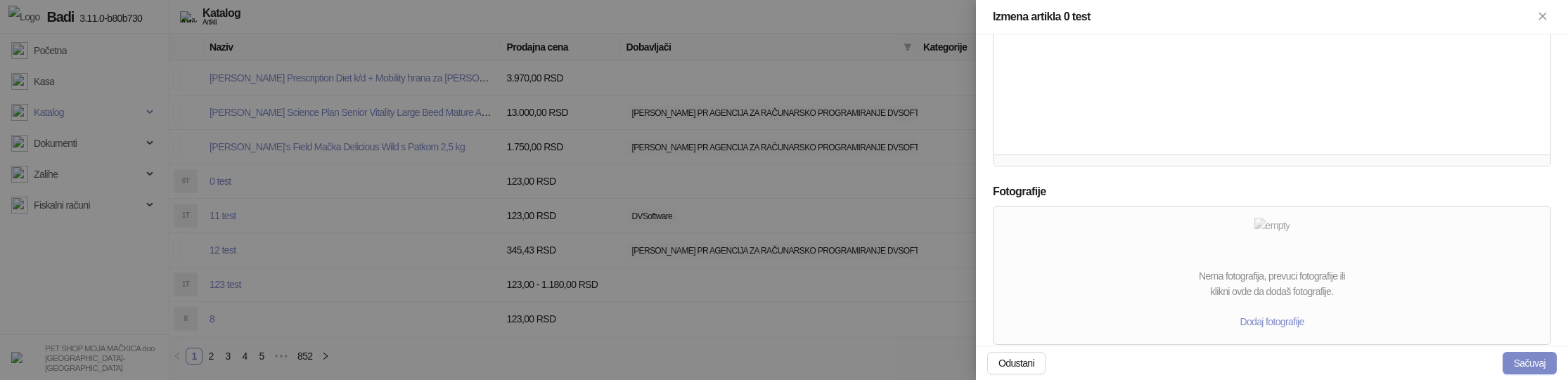
scroll to position [678, 0]
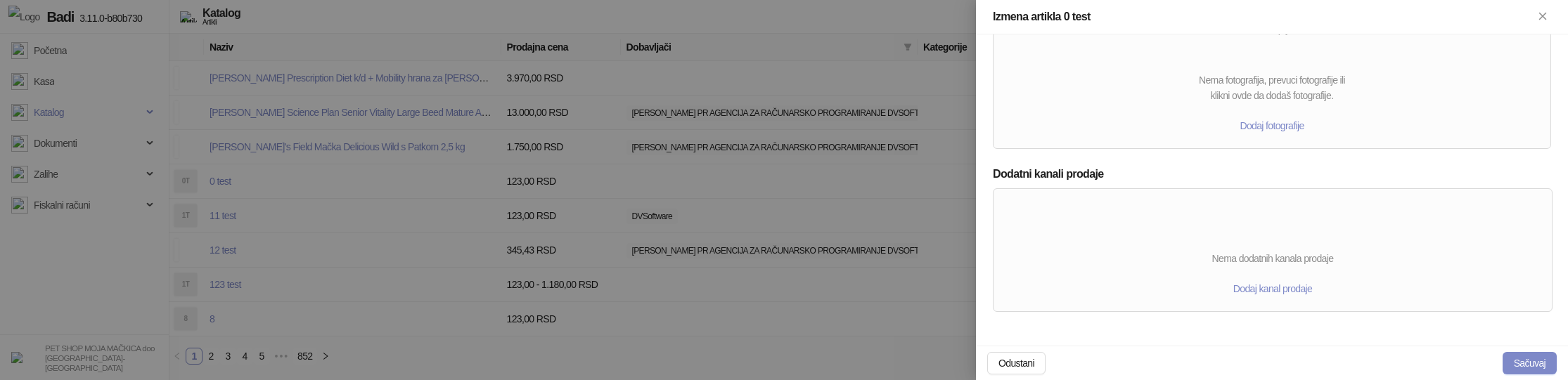
click at [550, 195] on div at bounding box center [784, 190] width 1568 height 380
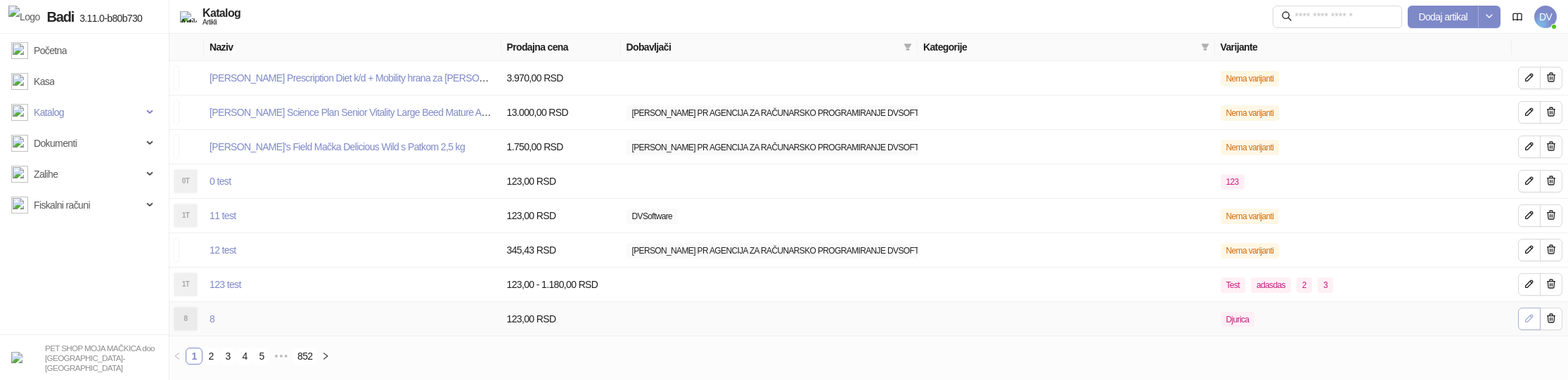
click at [1532, 323] on icon "button" at bounding box center [1529, 318] width 11 height 11
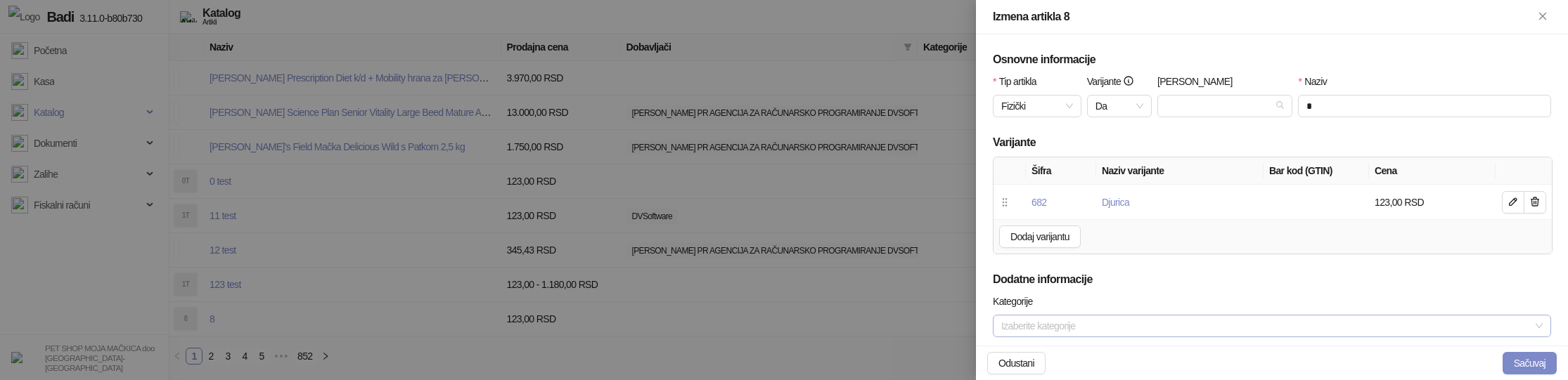
scroll to position [678, 0]
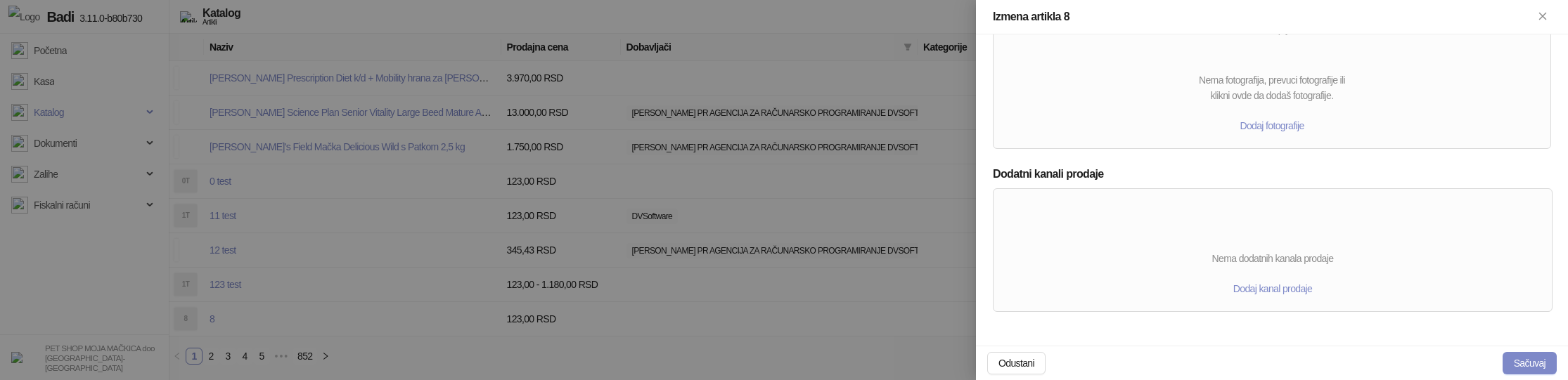
click at [748, 192] on div at bounding box center [784, 190] width 1568 height 380
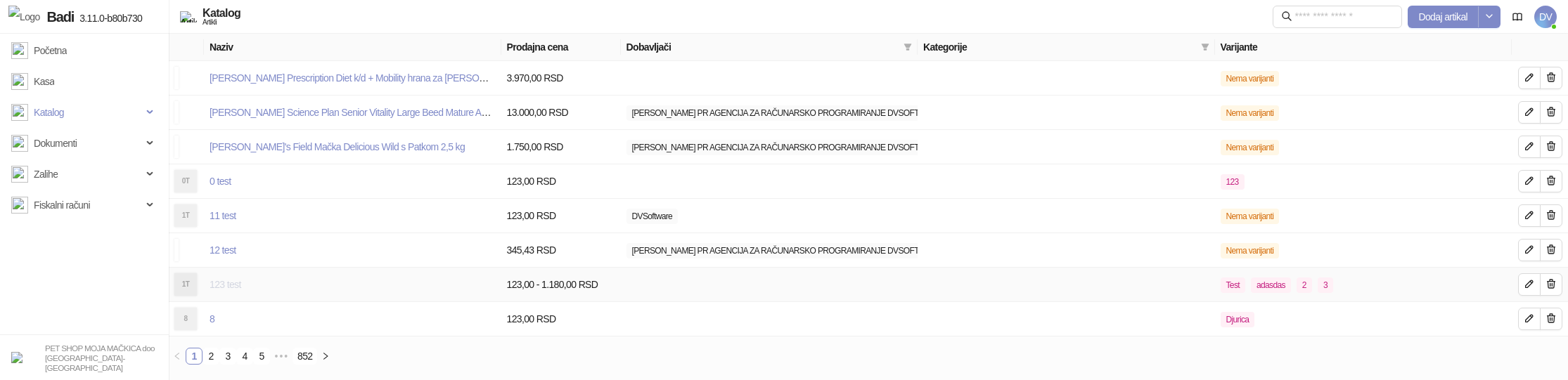
click at [213, 289] on link "123 test" at bounding box center [226, 284] width 32 height 11
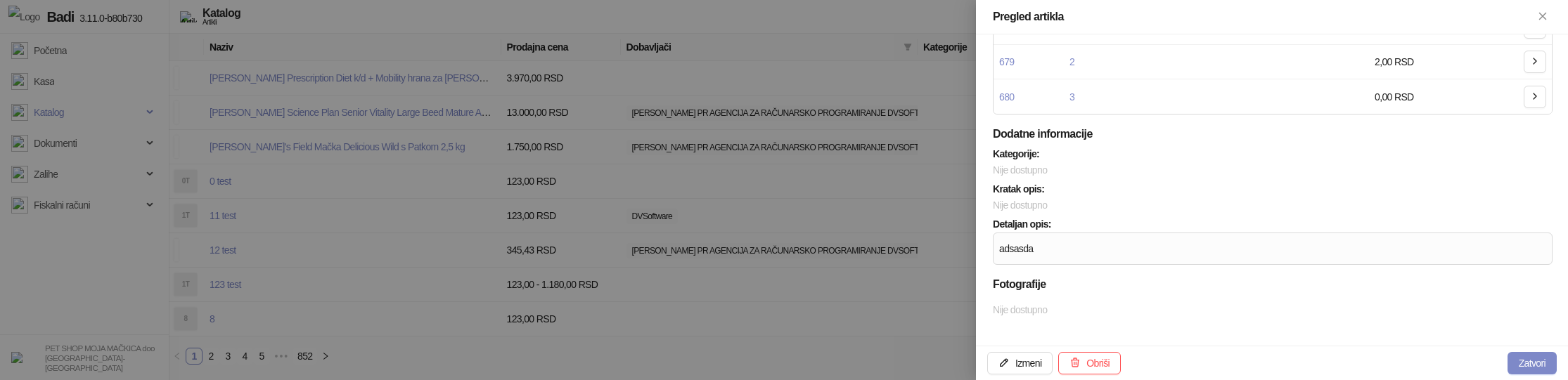
scroll to position [200, 0]
click at [1011, 357] on button "Izmeni" at bounding box center [1020, 363] width 65 height 23
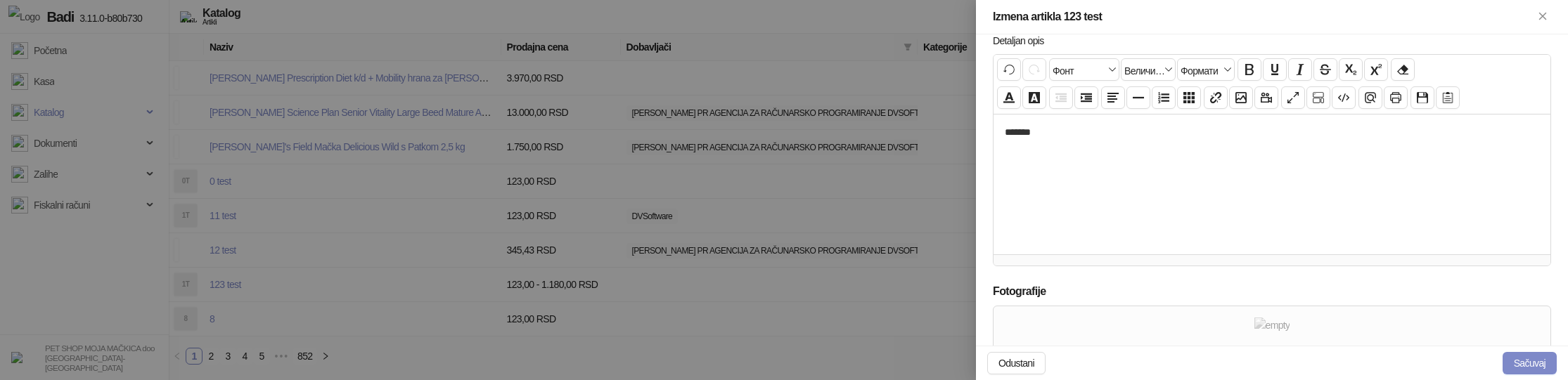
scroll to position [754, 0]
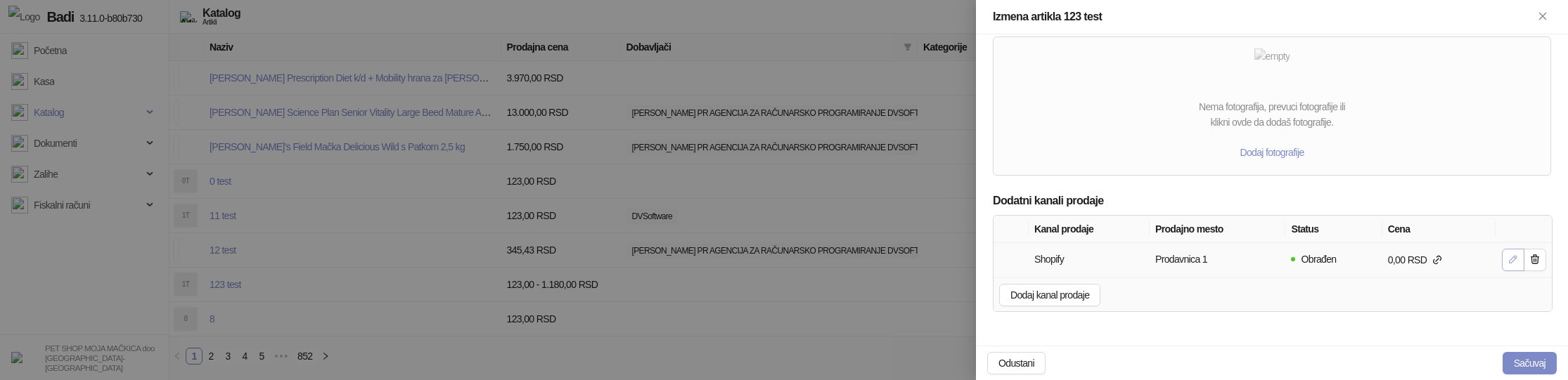
click at [1513, 266] on span "button" at bounding box center [1513, 260] width 11 height 13
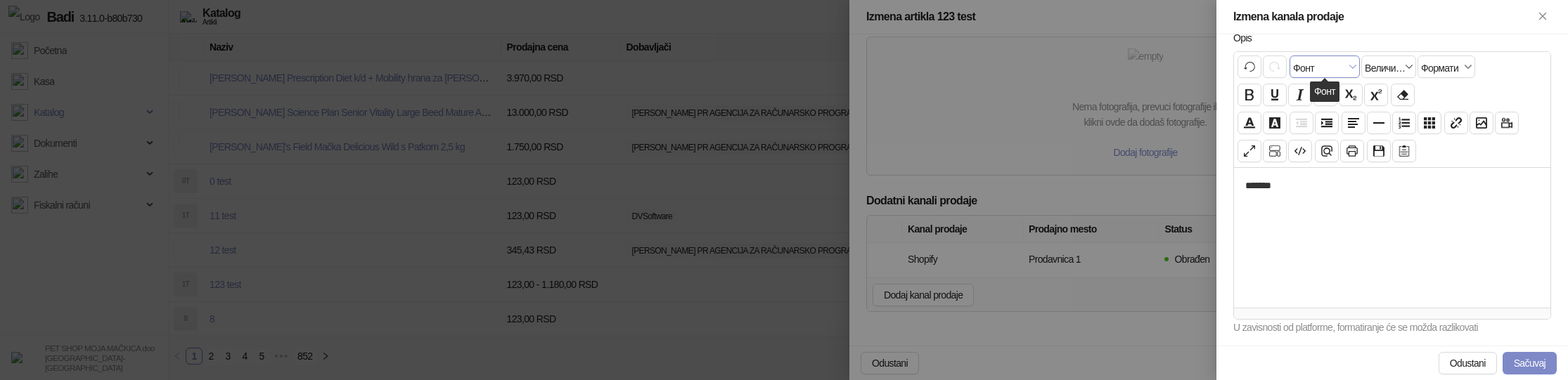
scroll to position [355, 0]
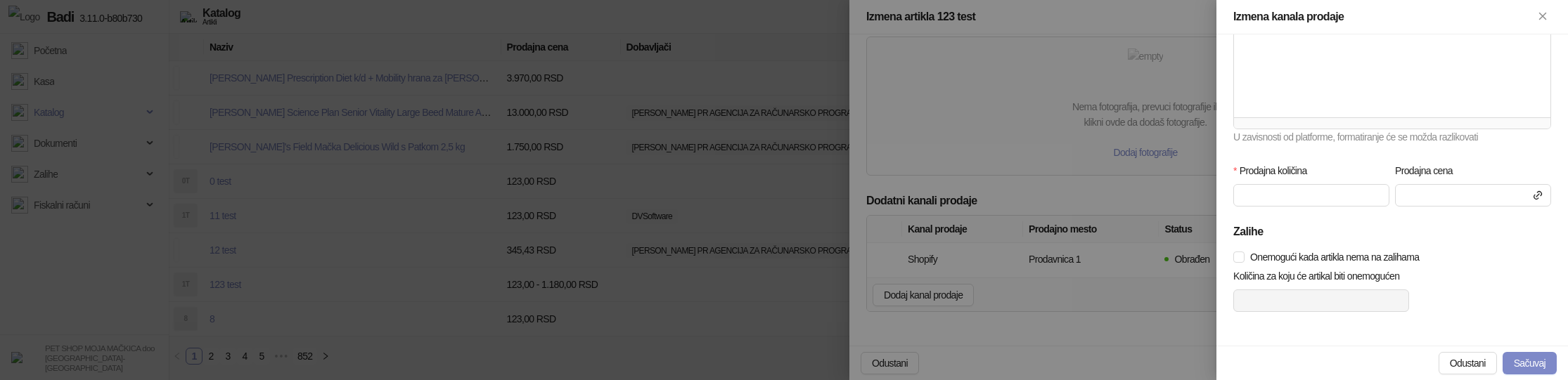
click at [1117, 263] on div at bounding box center [784, 190] width 1568 height 380
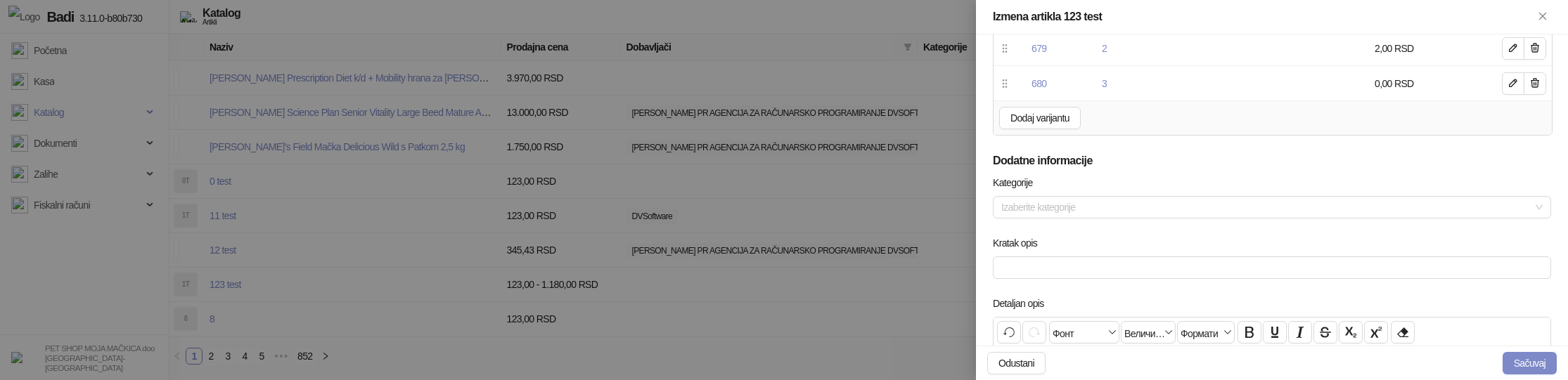
scroll to position [0, 0]
